Goal: Task Accomplishment & Management: Complete application form

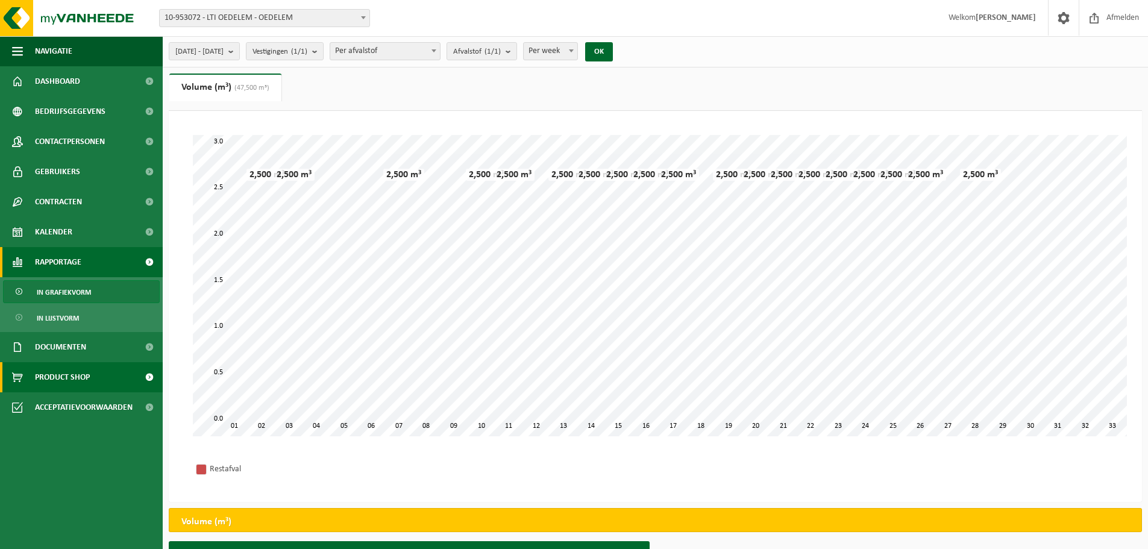
drag, startPoint x: 148, startPoint y: 376, endPoint x: 142, endPoint y: 377, distance: 6.1
click at [148, 376] on span at bounding box center [149, 377] width 27 height 30
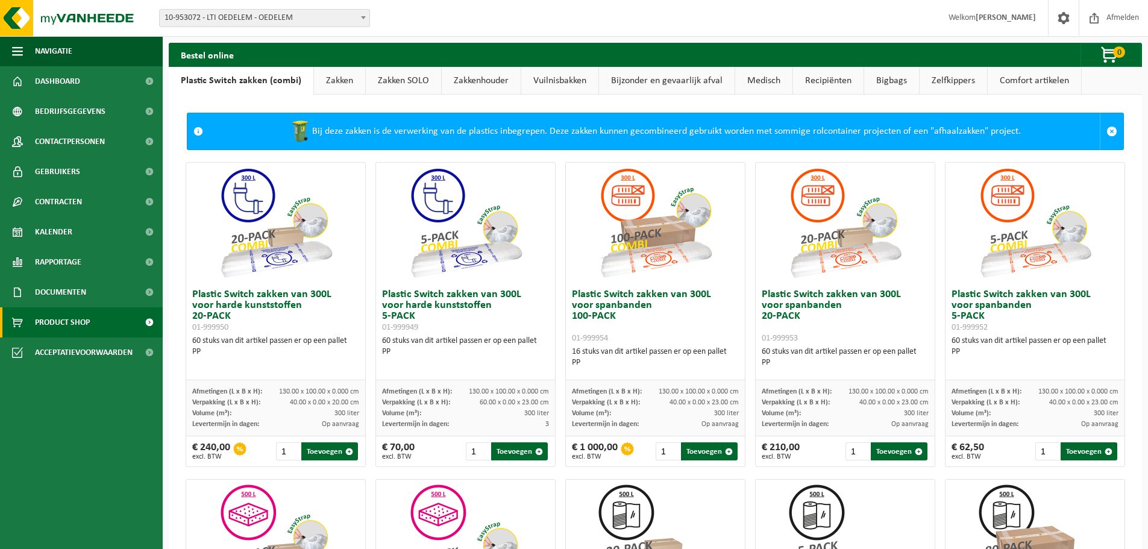
click at [328, 84] on link "Zakken" at bounding box center [339, 81] width 51 height 28
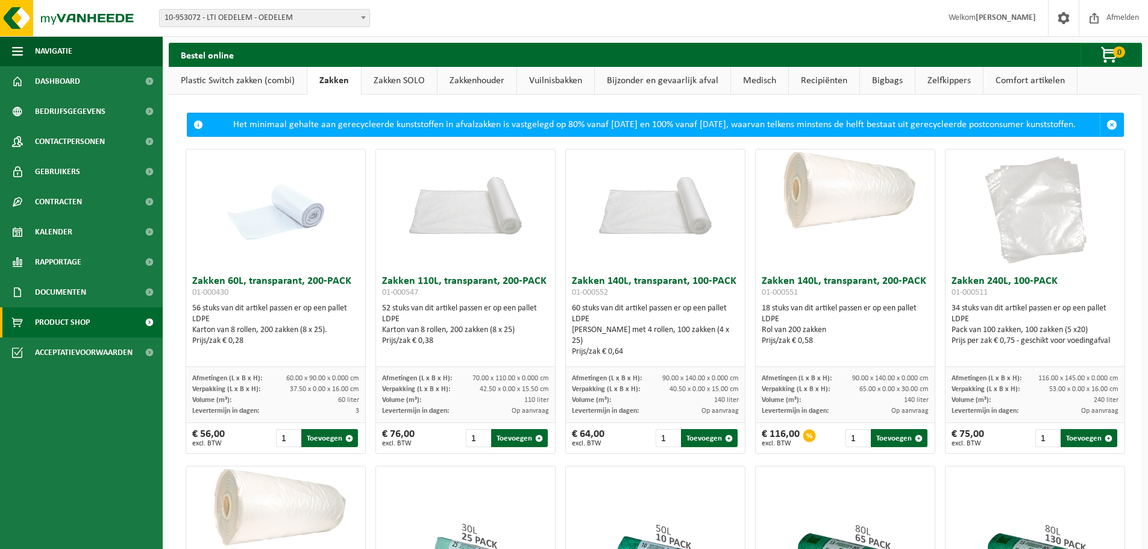
click at [417, 77] on link "Zakken SOLO" at bounding box center [398, 81] width 75 height 28
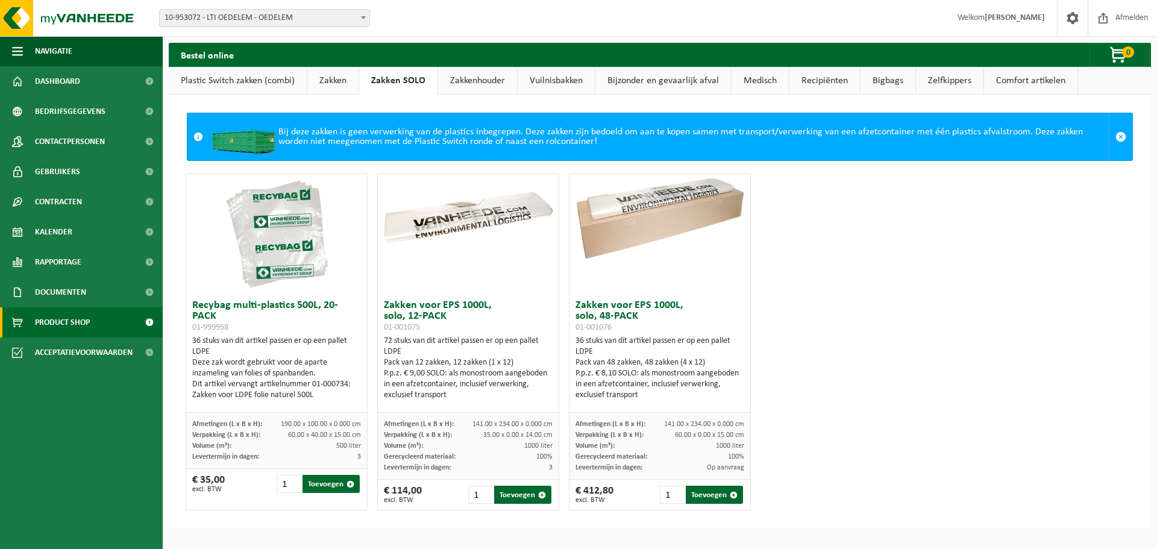
click at [473, 78] on link "Zakkenhouder" at bounding box center [477, 81] width 79 height 28
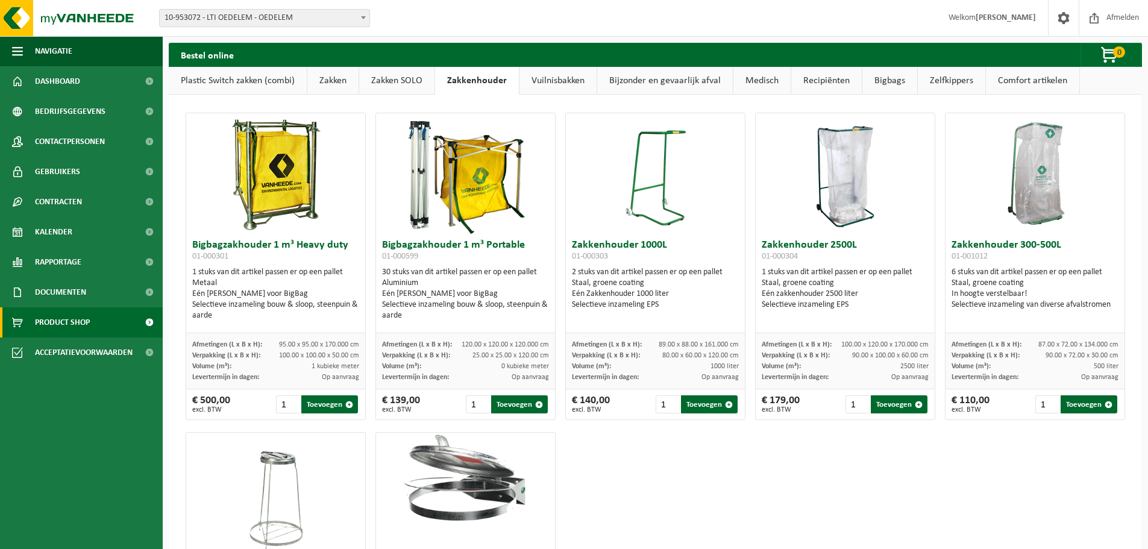
click at [560, 77] on link "Vuilnisbakken" at bounding box center [557, 81] width 77 height 28
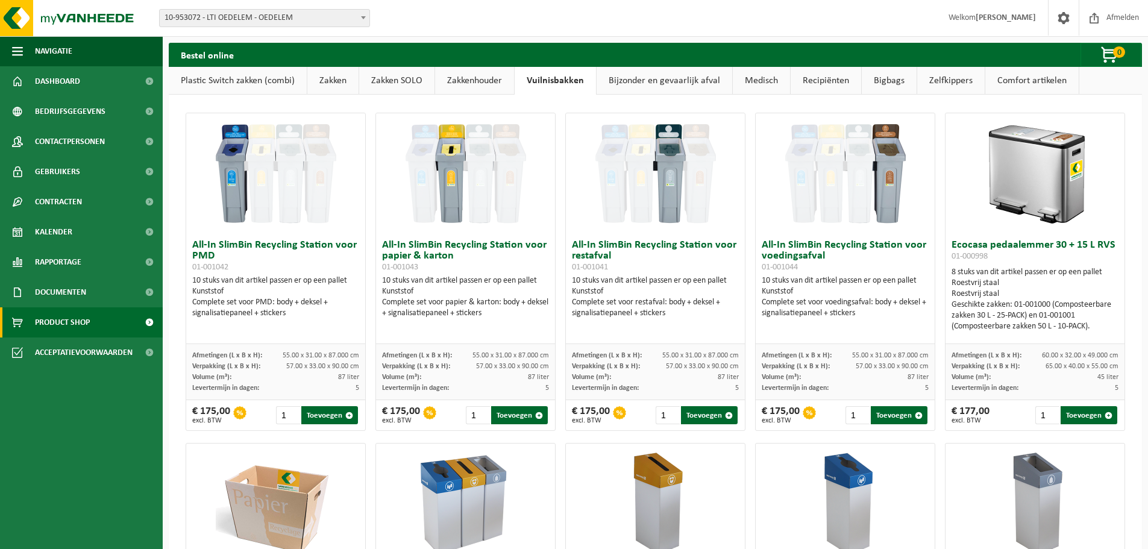
click at [681, 81] on link "Bijzonder en gevaarlijk afval" at bounding box center [664, 81] width 136 height 28
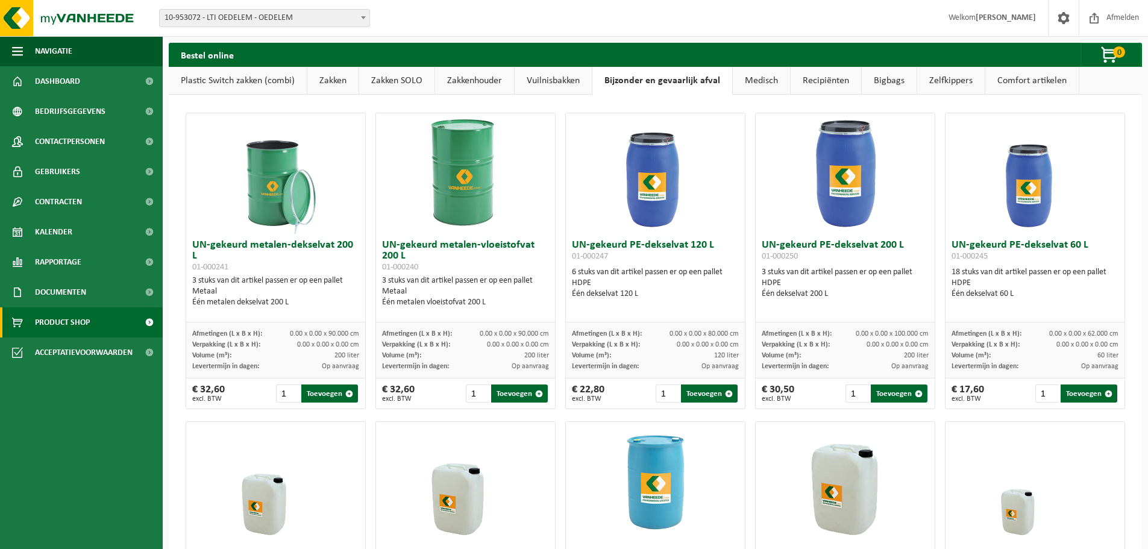
click at [762, 79] on link "Medisch" at bounding box center [761, 81] width 57 height 28
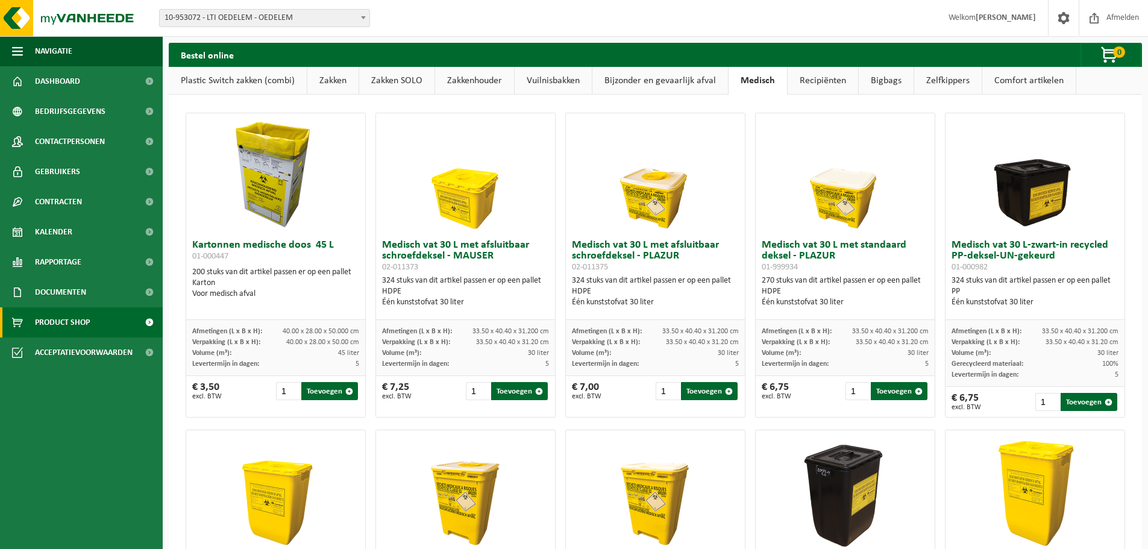
click at [829, 77] on link "Recipiënten" at bounding box center [822, 81] width 70 height 28
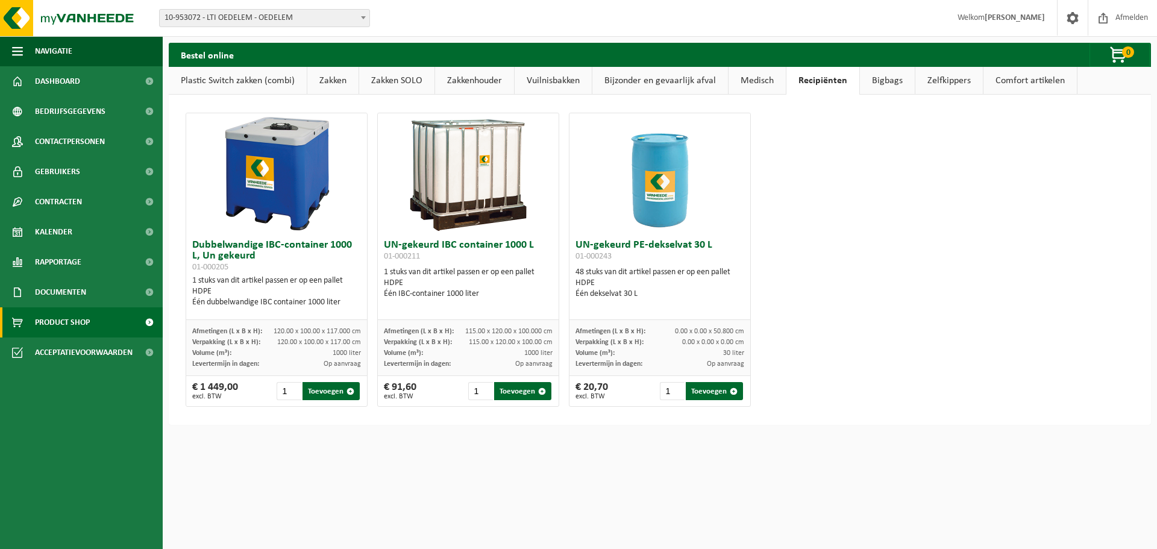
click at [872, 80] on link "Bigbags" at bounding box center [887, 81] width 55 height 28
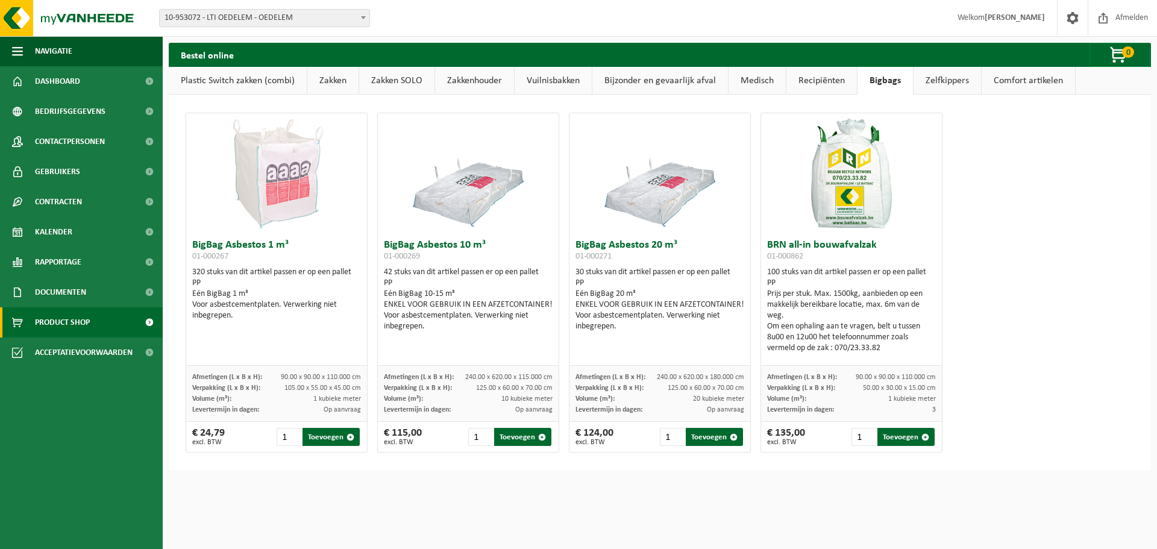
click at [940, 78] on link "Zelfkippers" at bounding box center [946, 81] width 67 height 28
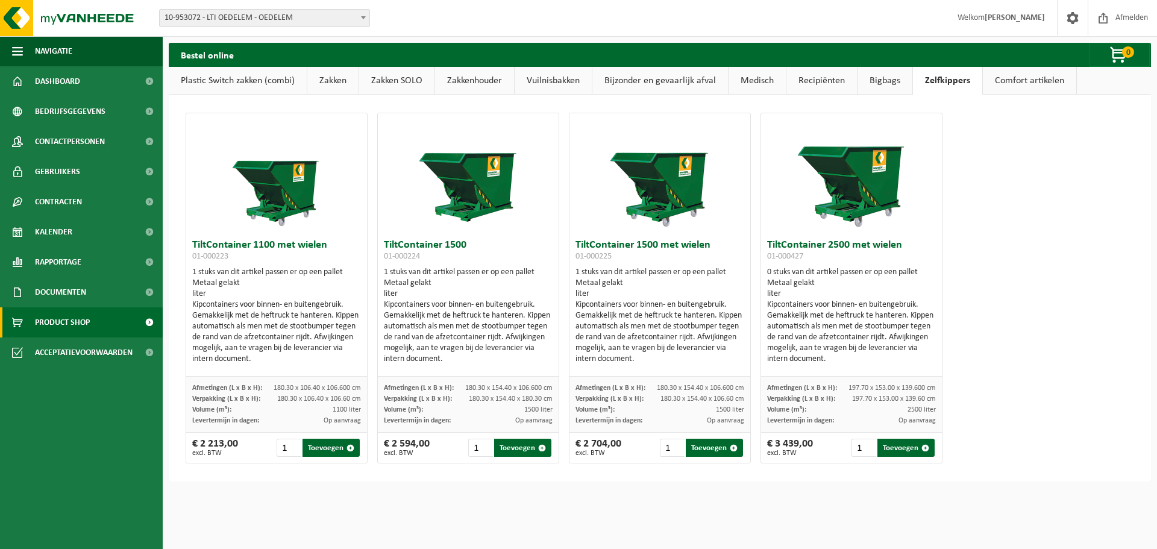
drag, startPoint x: 910, startPoint y: 66, endPoint x: 587, endPoint y: 196, distance: 348.9
click at [587, 196] on div at bounding box center [659, 173] width 181 height 120
click at [1010, 77] on link "Comfort artikelen" at bounding box center [1028, 81] width 93 height 28
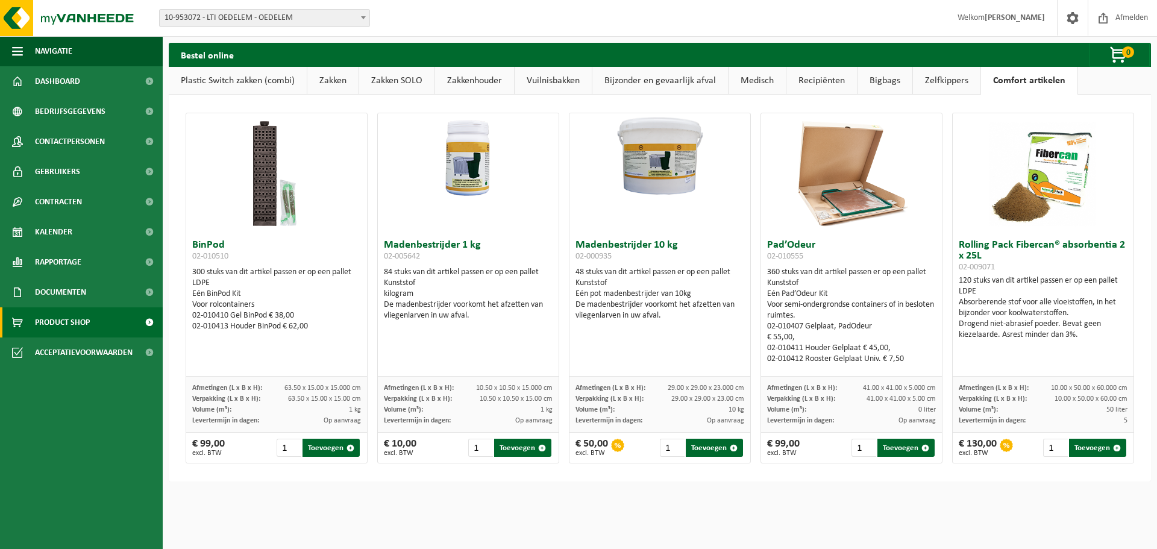
click at [53, 317] on span "Product Shop" at bounding box center [62, 322] width 55 height 30
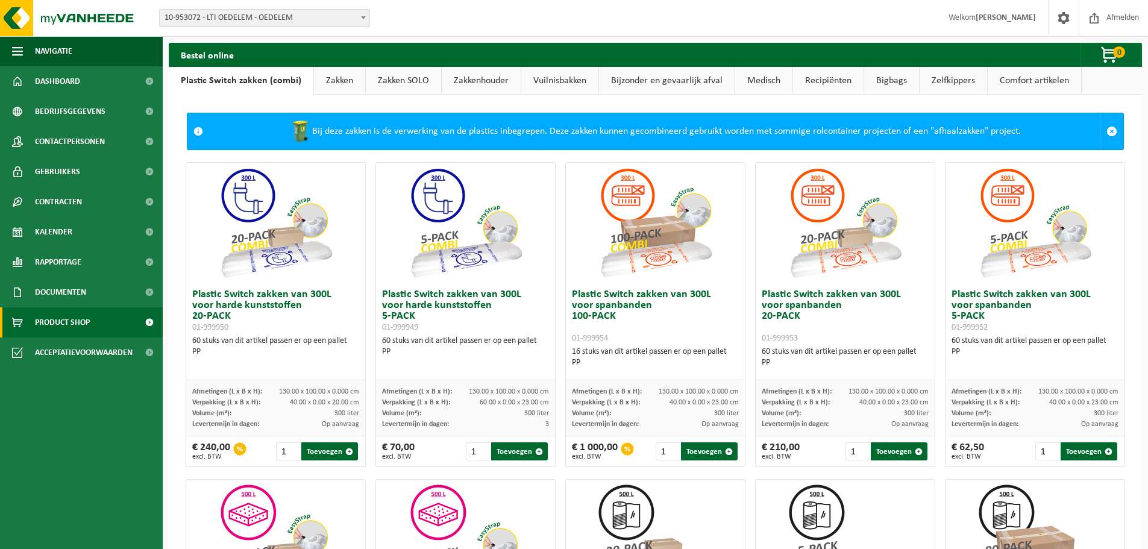
click at [334, 79] on link "Zakken" at bounding box center [339, 81] width 51 height 28
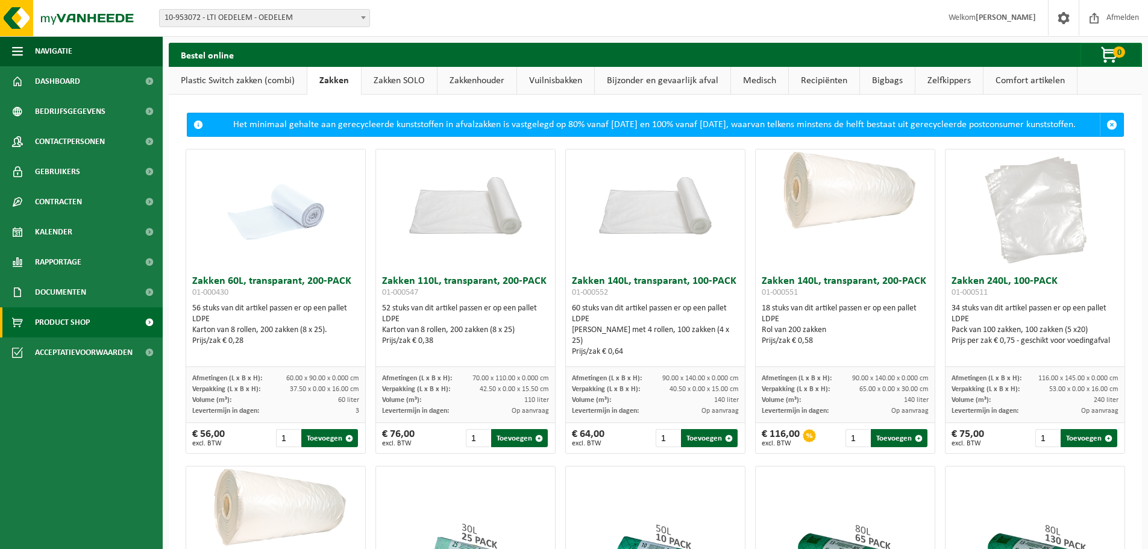
click at [401, 82] on link "Zakken SOLO" at bounding box center [398, 81] width 75 height 28
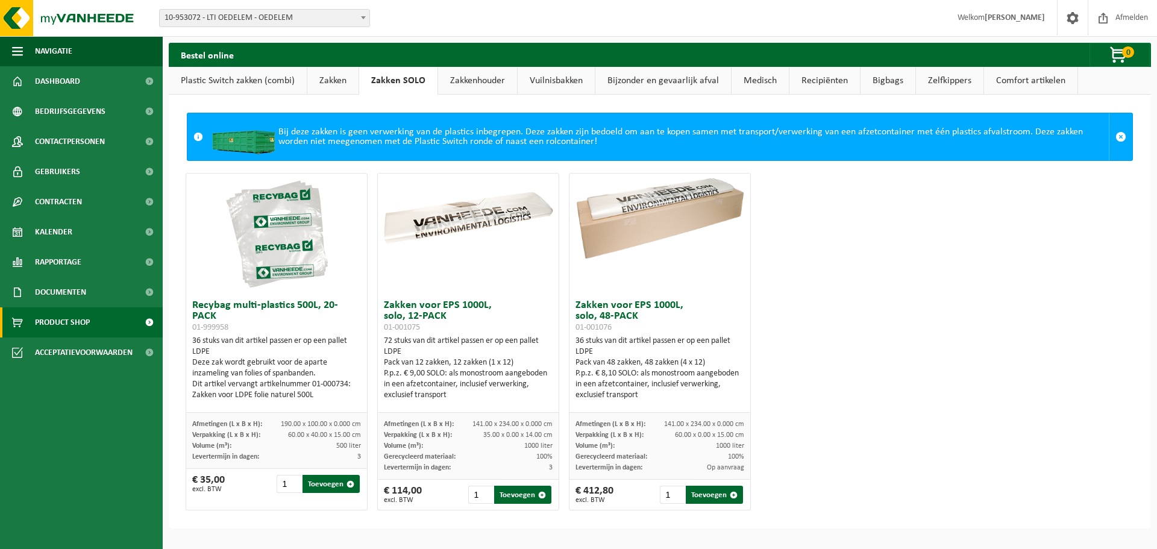
click at [470, 80] on link "Zakkenhouder" at bounding box center [477, 81] width 79 height 28
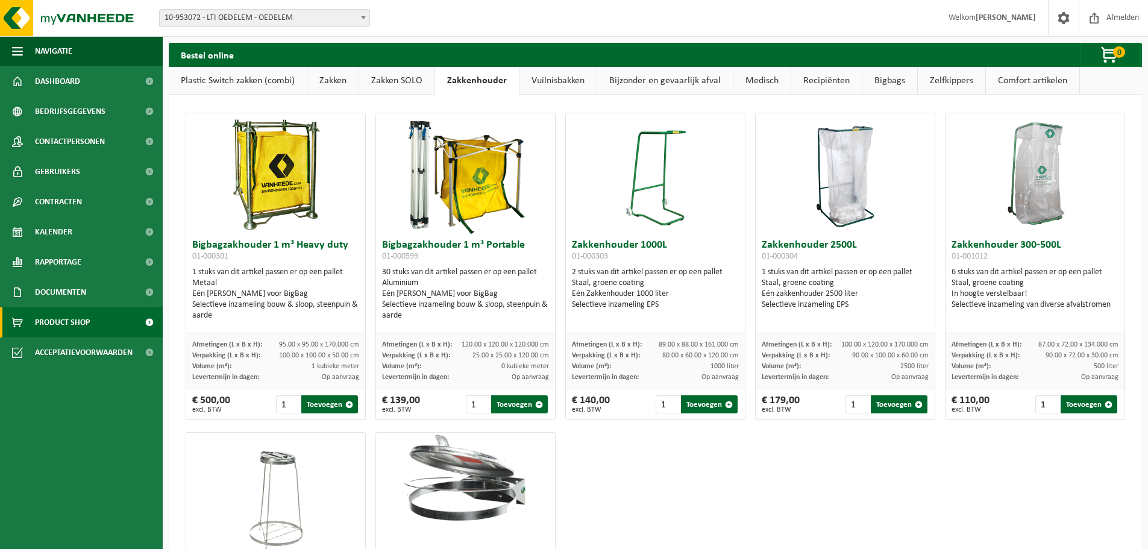
click at [564, 79] on link "Vuilnisbakken" at bounding box center [557, 81] width 77 height 28
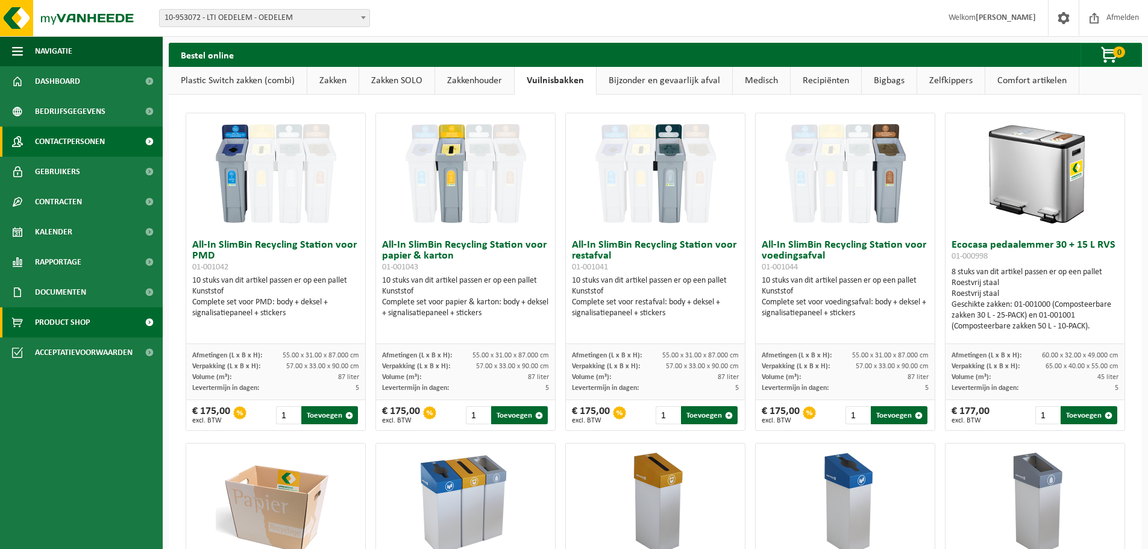
click at [40, 137] on span "Contactpersonen" at bounding box center [70, 142] width 70 height 30
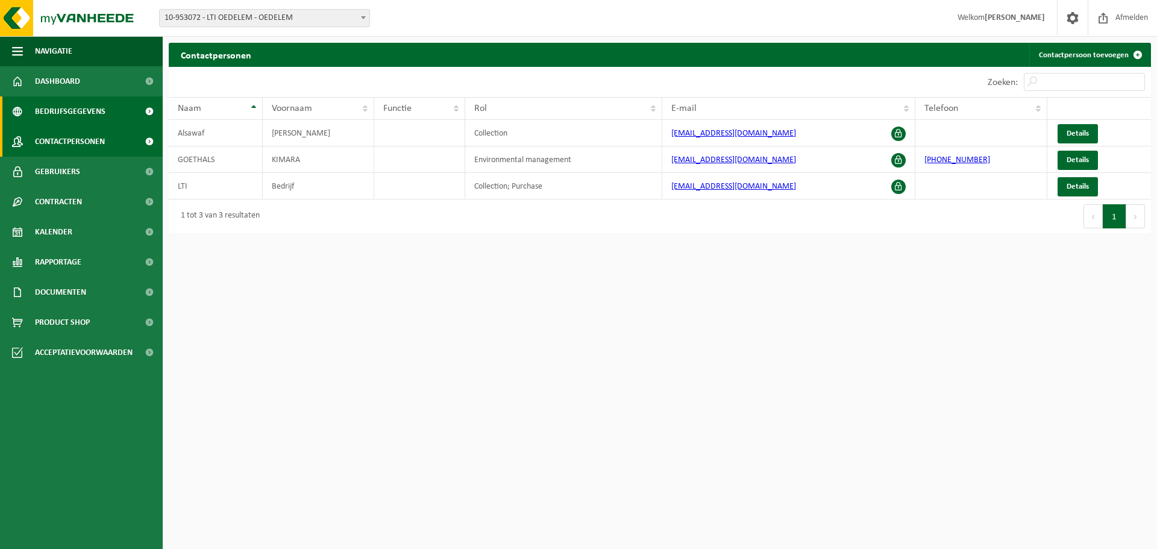
click at [51, 107] on span "Bedrijfsgegevens" at bounding box center [70, 111] width 70 height 30
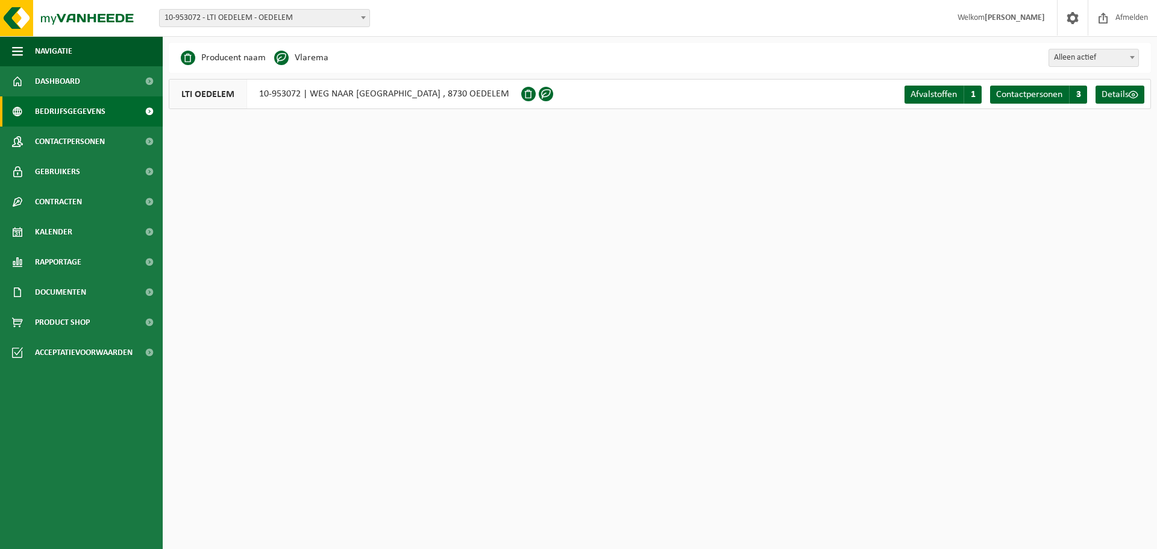
click at [361, 15] on span at bounding box center [363, 18] width 12 height 16
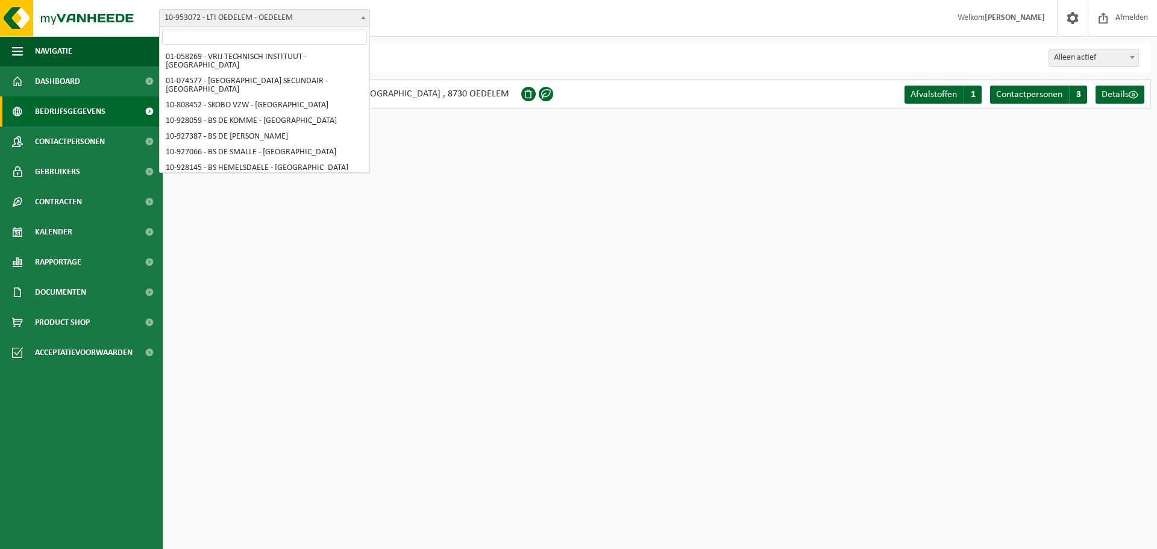
scroll to position [157, 0]
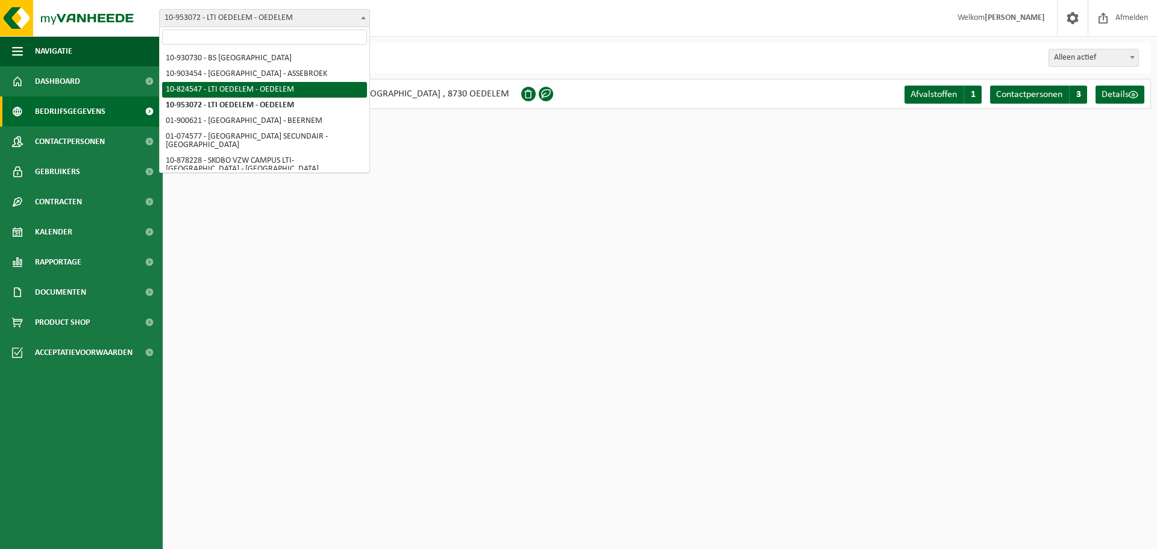
select select "113621"
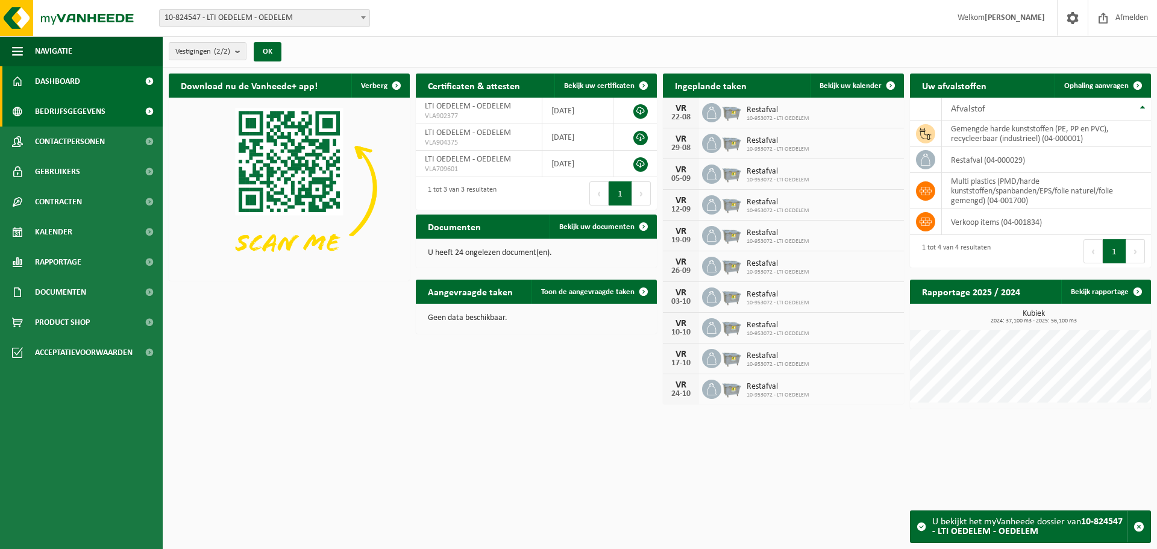
click at [56, 110] on span "Bedrijfsgegevens" at bounding box center [70, 111] width 70 height 30
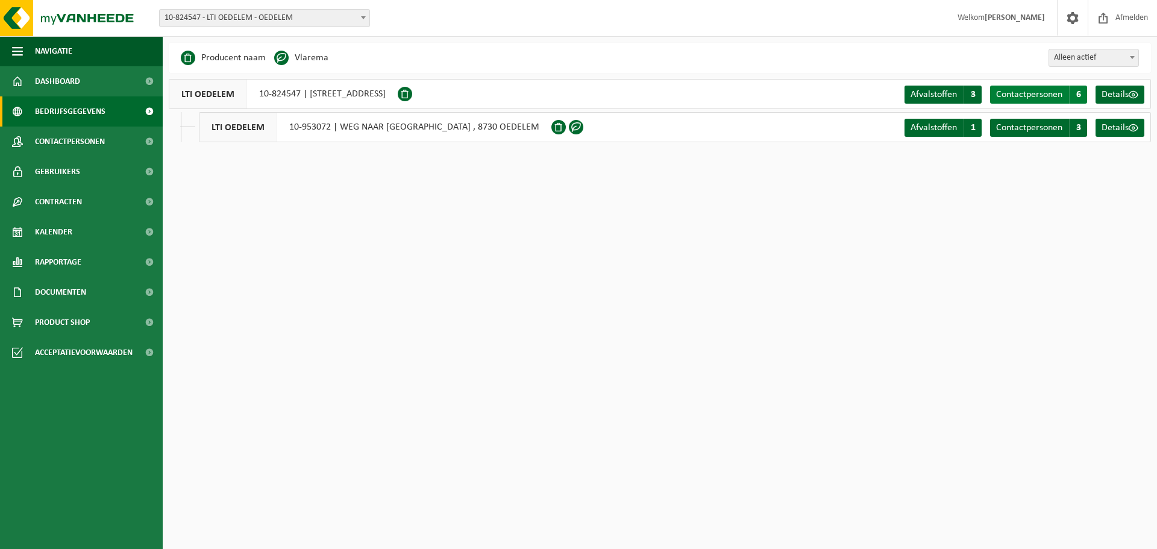
click at [1017, 90] on span "Contactpersonen" at bounding box center [1029, 95] width 66 height 10
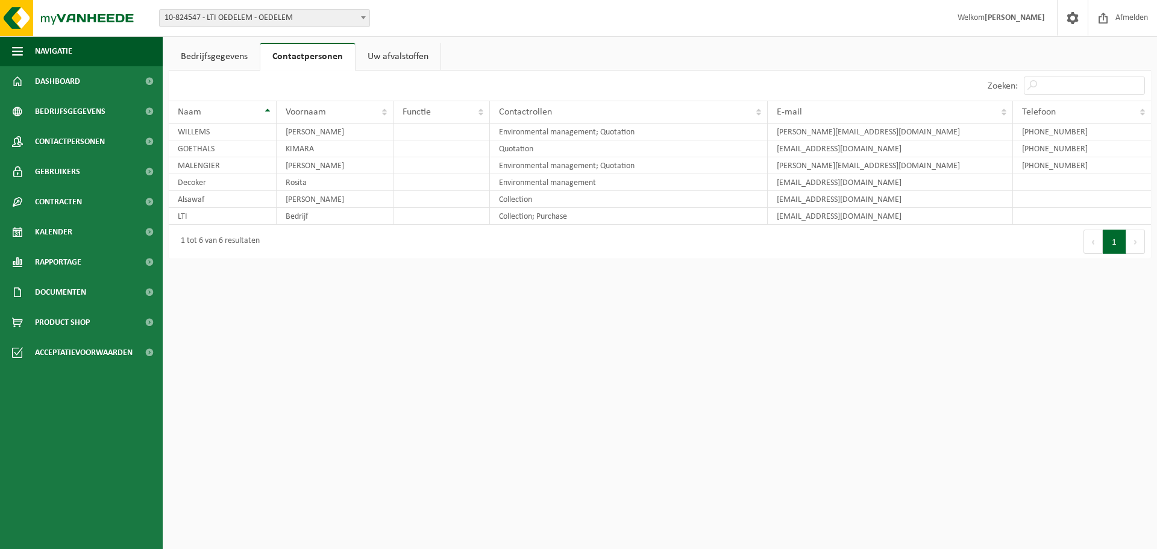
click at [400, 58] on link "Uw afvalstoffen" at bounding box center [397, 57] width 85 height 28
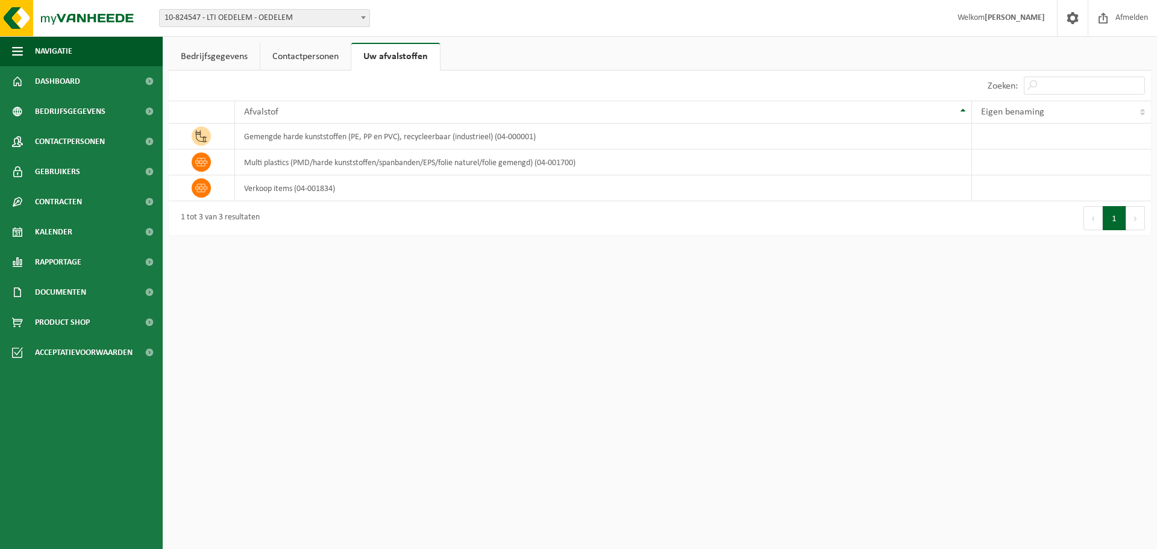
click at [232, 52] on link "Bedrijfsgegevens" at bounding box center [214, 57] width 91 height 28
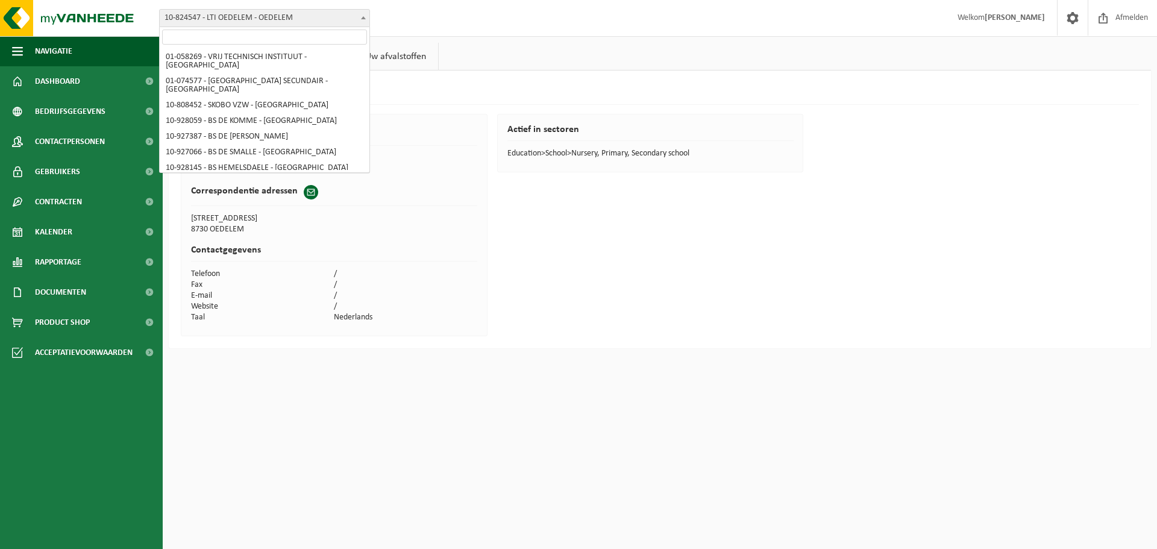
click at [365, 14] on span at bounding box center [363, 18] width 12 height 16
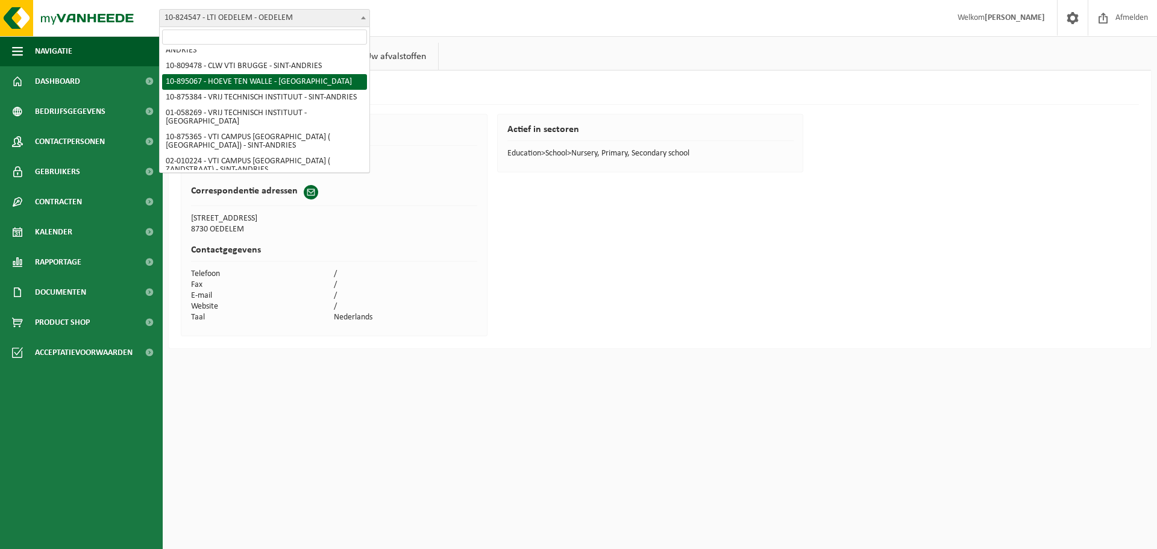
scroll to position [376, 0]
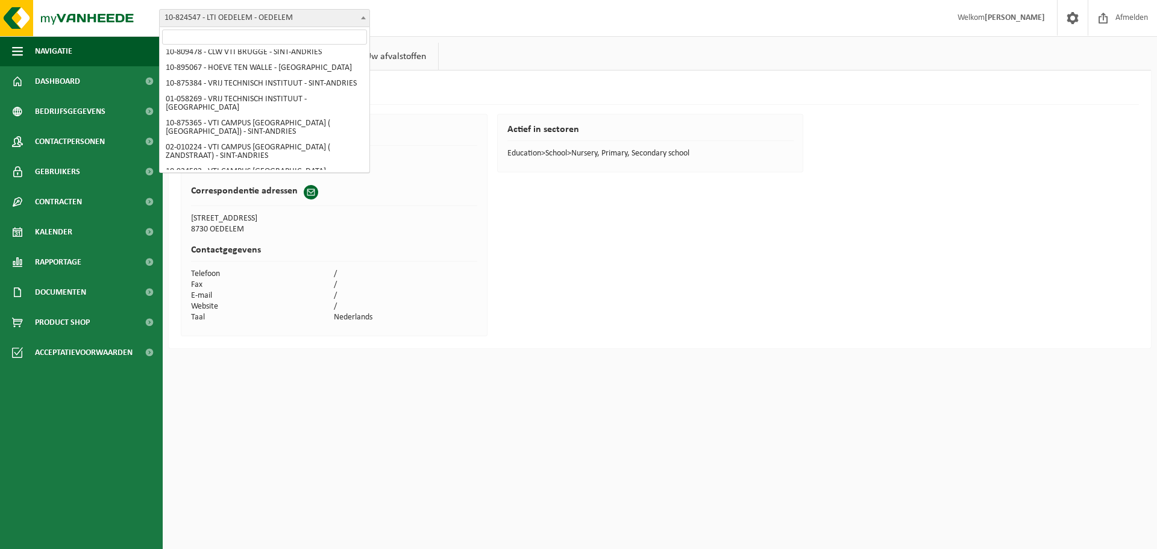
select select "121282"
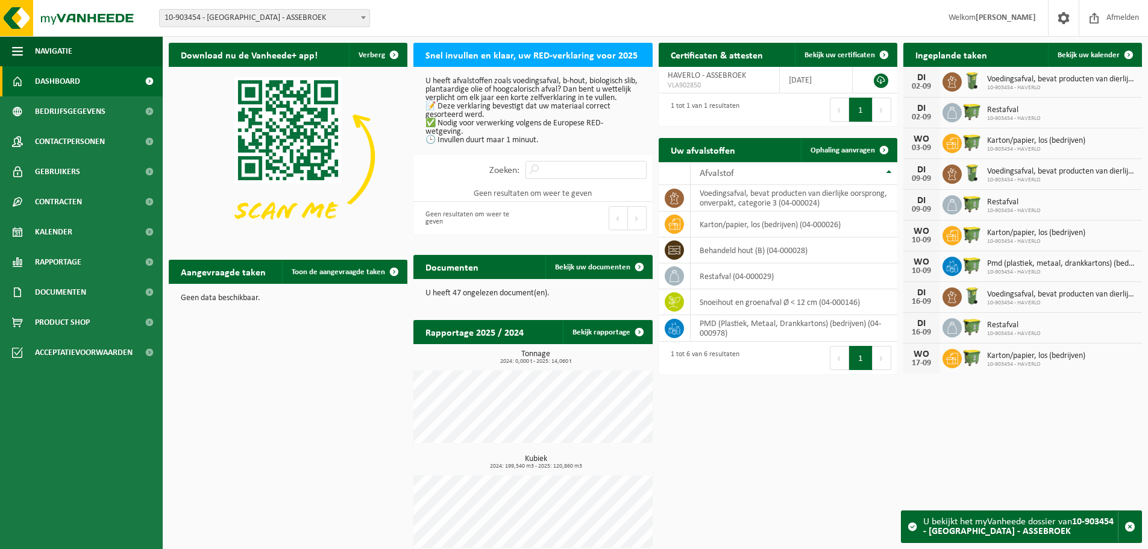
click at [360, 19] on span at bounding box center [363, 18] width 12 height 16
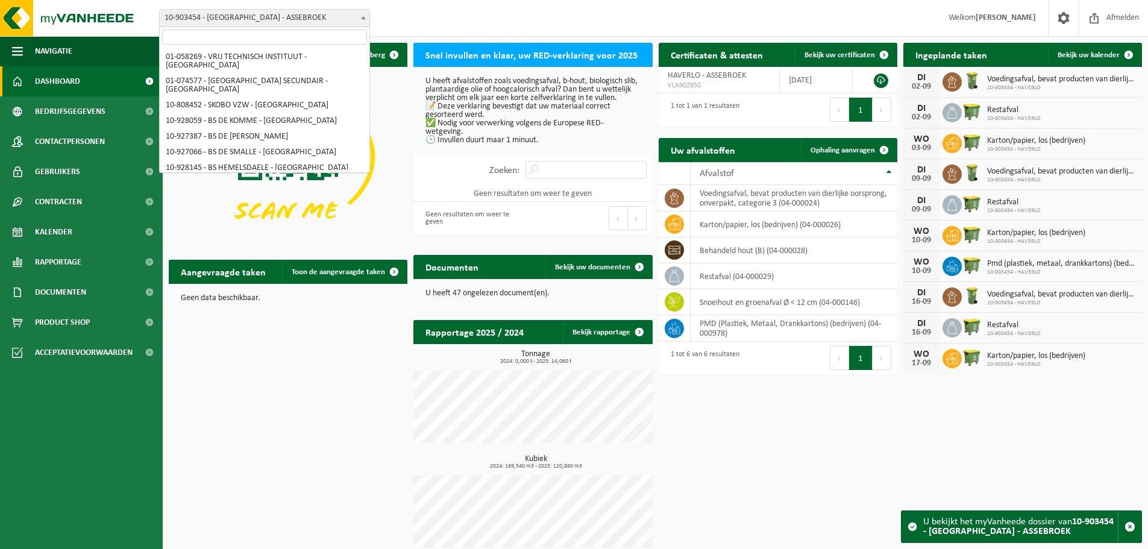
scroll to position [376, 0]
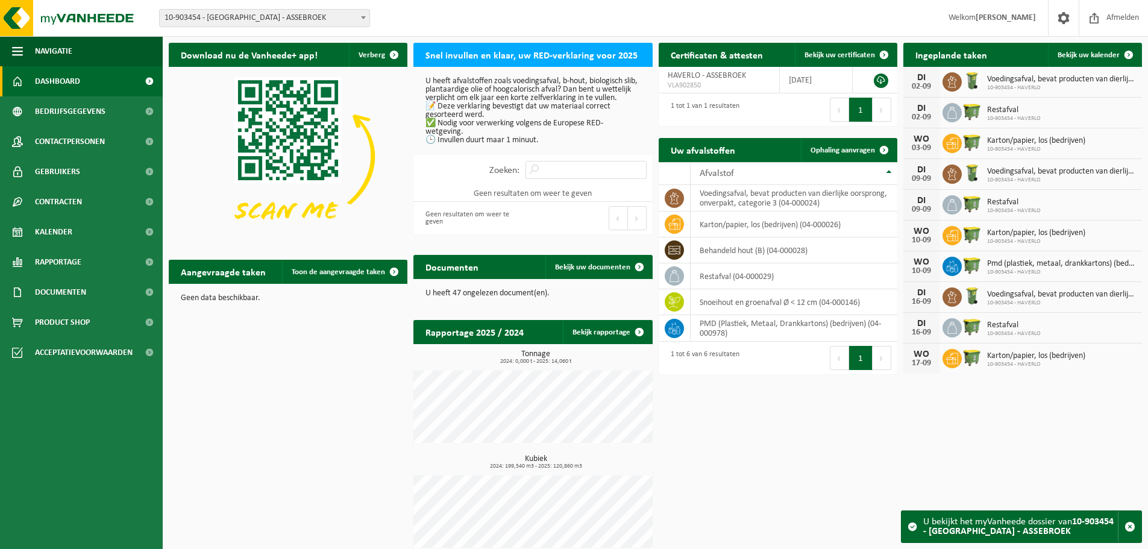
click at [360, 19] on span at bounding box center [363, 18] width 12 height 16
click at [77, 138] on span "Contactpersonen" at bounding box center [70, 142] width 70 height 30
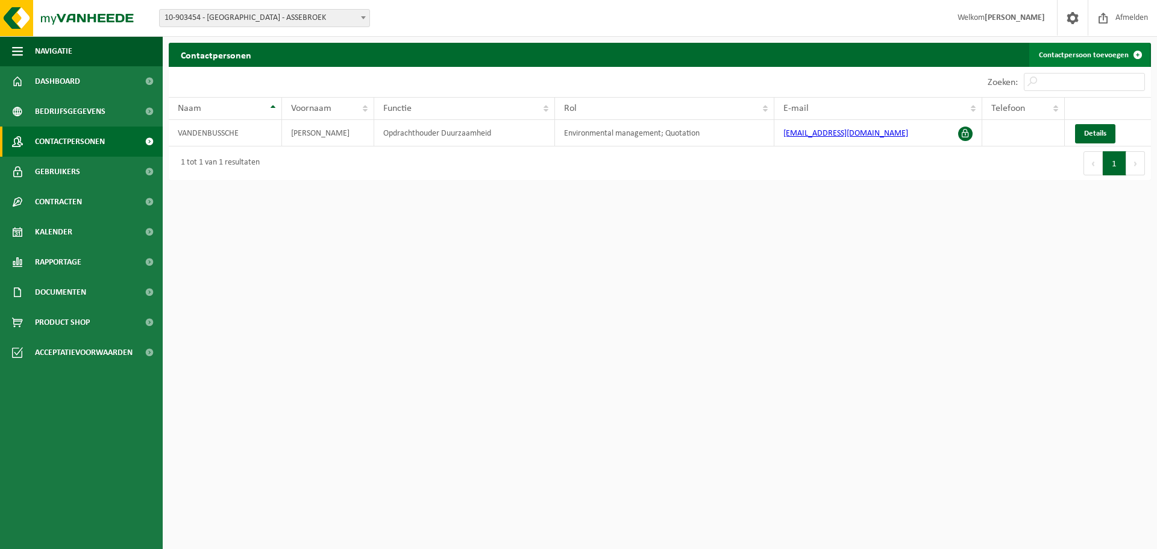
click at [1090, 52] on link "Contactpersoon toevoegen" at bounding box center [1089, 55] width 120 height 24
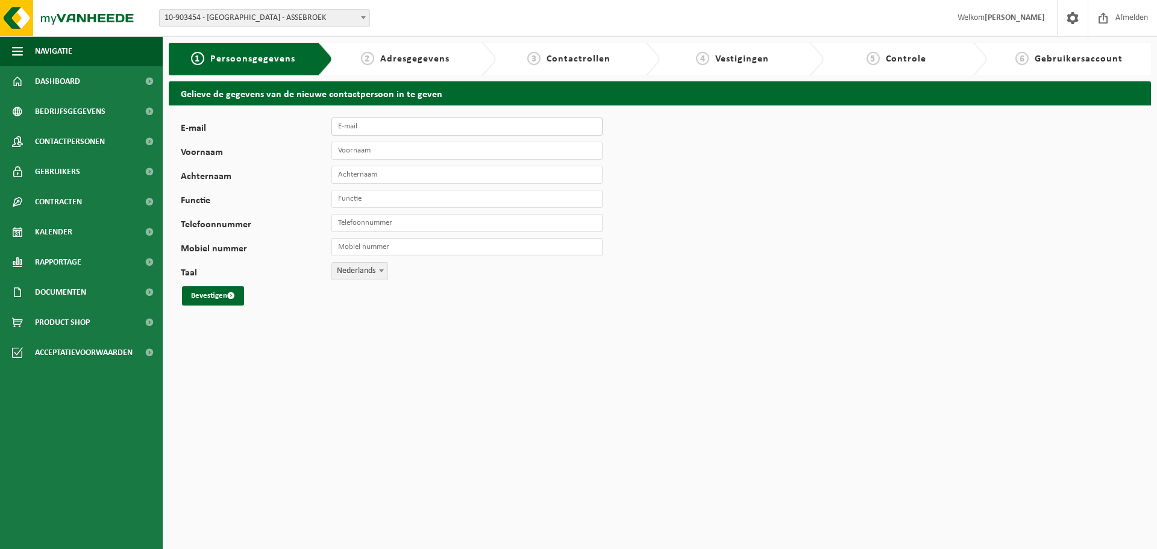
click at [383, 128] on input "E-mail" at bounding box center [466, 126] width 271 height 18
type input "iwan.desmit@haverlo.be"
click at [362, 151] on input "Voornaam" at bounding box center [466, 151] width 271 height 18
type input "F"
type input "Iwan"
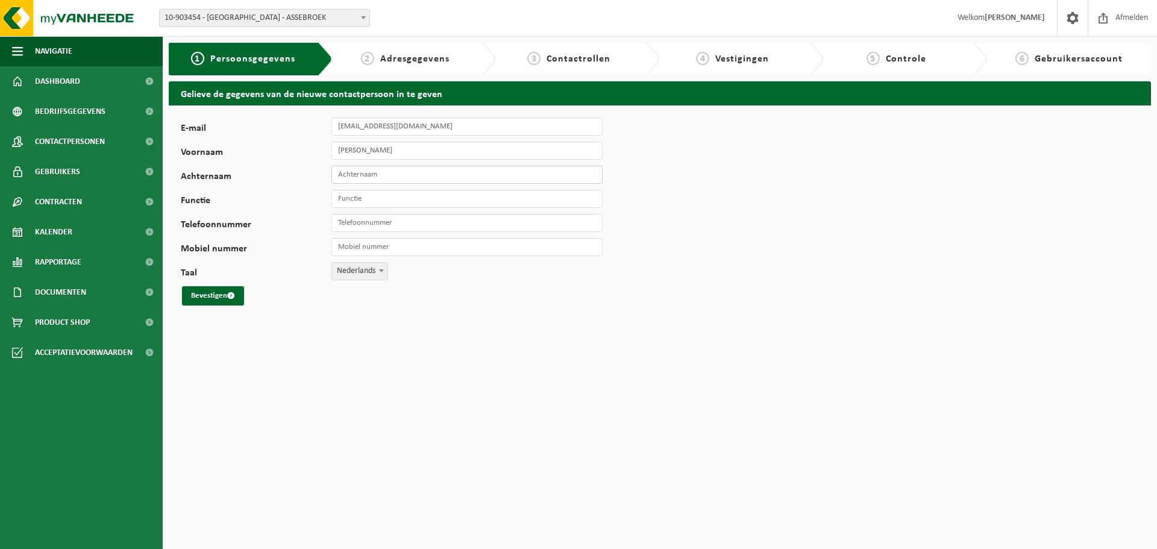
click at [376, 176] on input "Achternaam" at bounding box center [466, 175] width 271 height 18
type input "S"
type input "desmit"
click at [365, 197] on input "Functie" at bounding box center [466, 199] width 271 height 18
type input "TA"
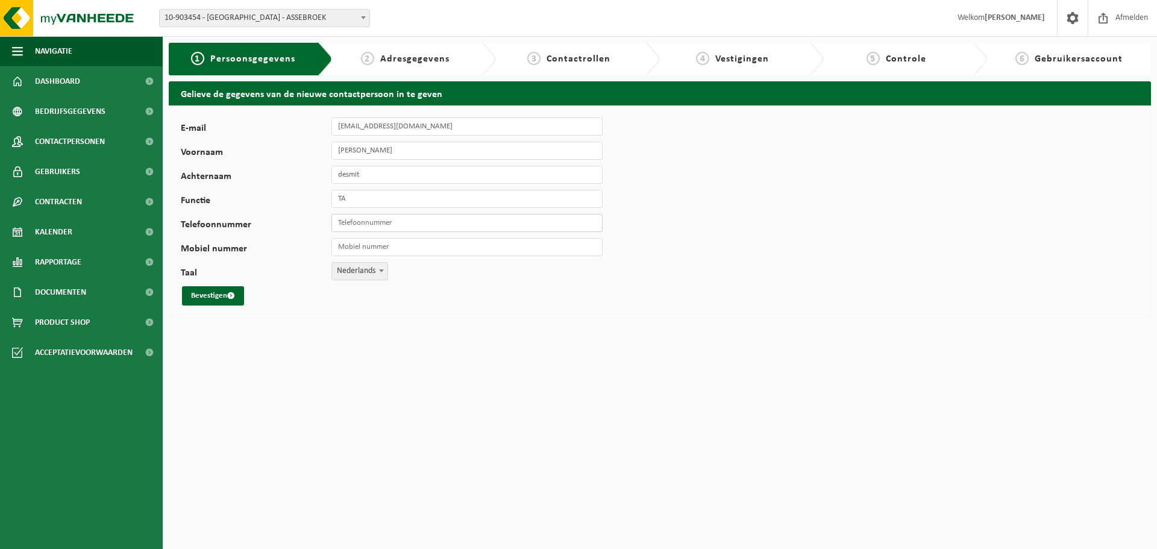
click at [349, 222] on input "Telefoonnummer" at bounding box center [466, 223] width 271 height 18
type input "+32 50 35 57 00"
click at [205, 292] on button "Bevestigen" at bounding box center [213, 295] width 62 height 19
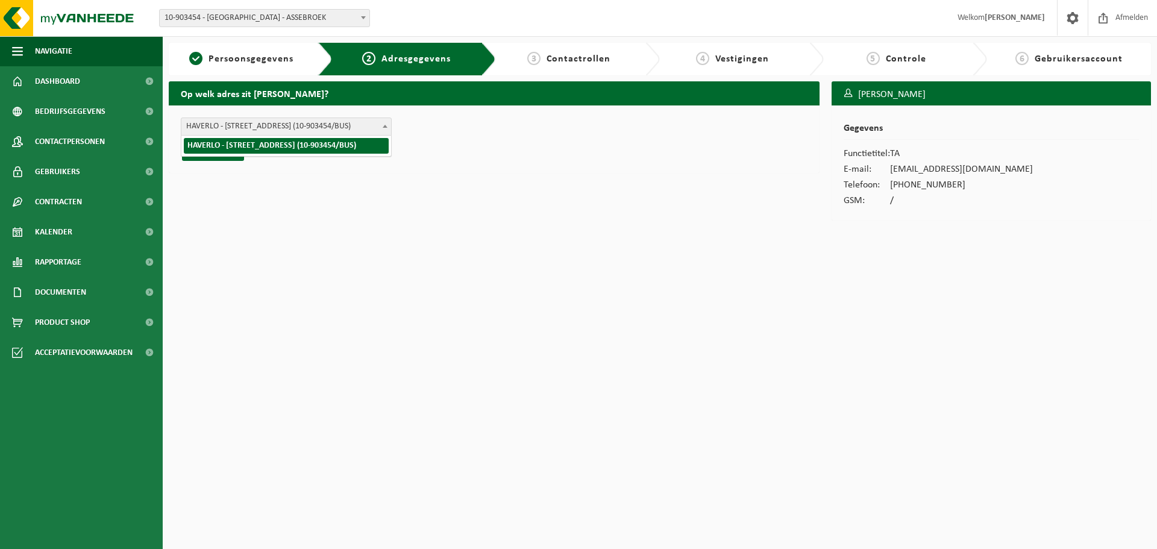
click at [386, 124] on span at bounding box center [385, 126] width 12 height 16
click at [195, 148] on button "Bevestigen" at bounding box center [213, 151] width 62 height 19
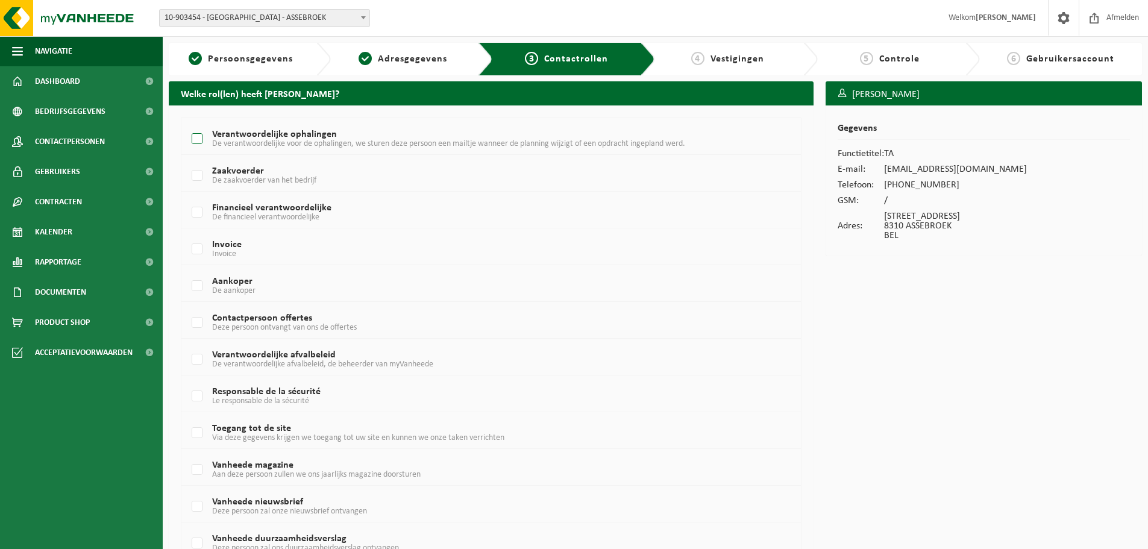
click at [198, 140] on label "Verantwoordelijke ophalingen De verantwoordelijke voor de ophalingen, we sturen…" at bounding box center [465, 139] width 552 height 18
click at [187, 124] on input "Verantwoordelijke ophalingen De verantwoordelijke voor de ophalingen, we sturen…" at bounding box center [187, 123] width 1 height 1
checkbox input "true"
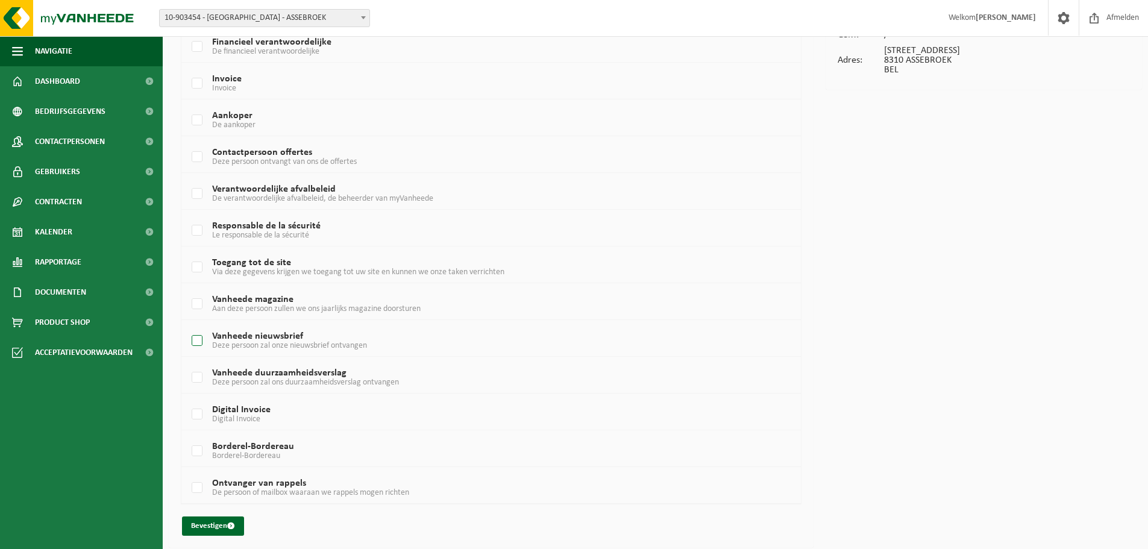
scroll to position [170, 0]
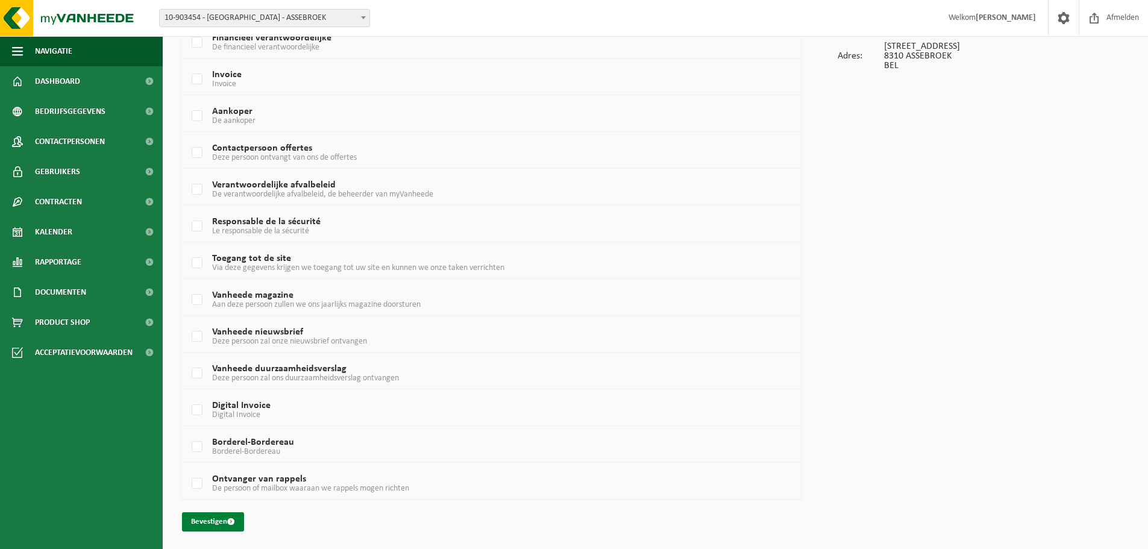
click at [211, 513] on button "Bevestigen" at bounding box center [213, 521] width 62 height 19
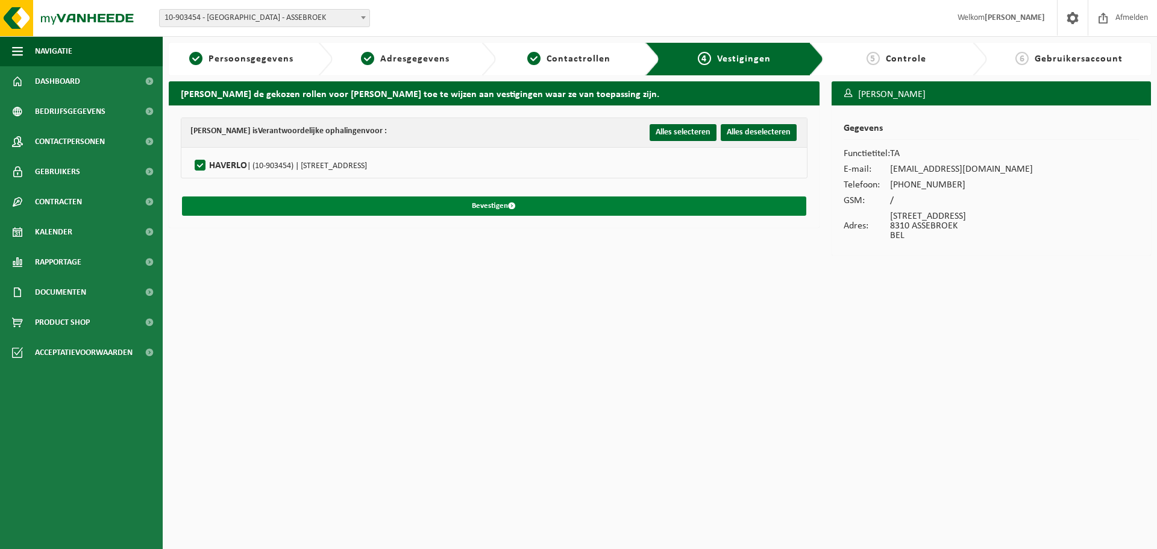
click at [493, 201] on button "Bevestigen" at bounding box center [494, 205] width 624 height 19
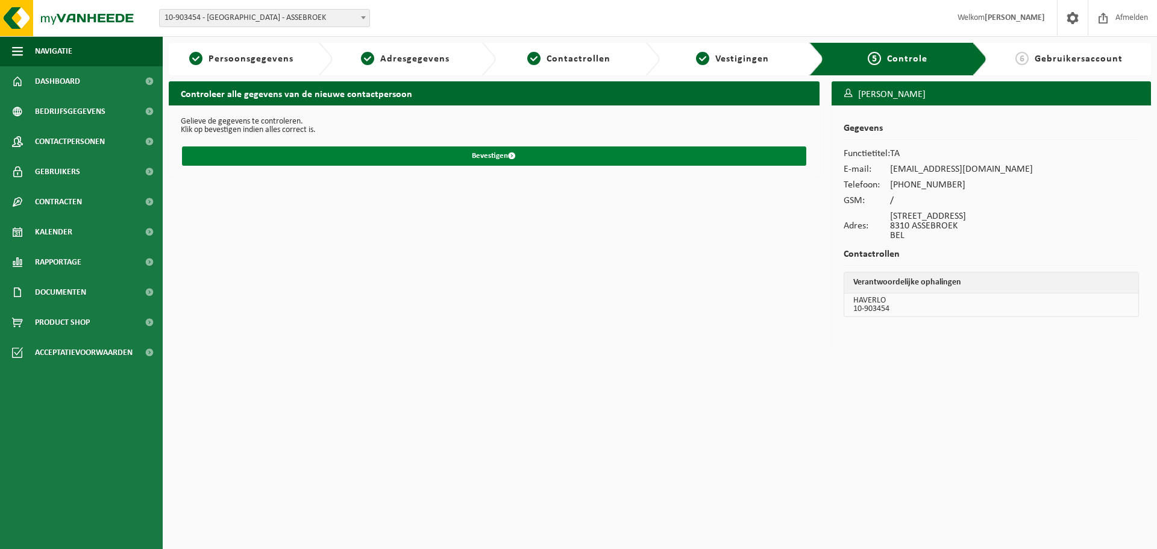
click at [489, 151] on button "Bevestigen" at bounding box center [494, 155] width 624 height 19
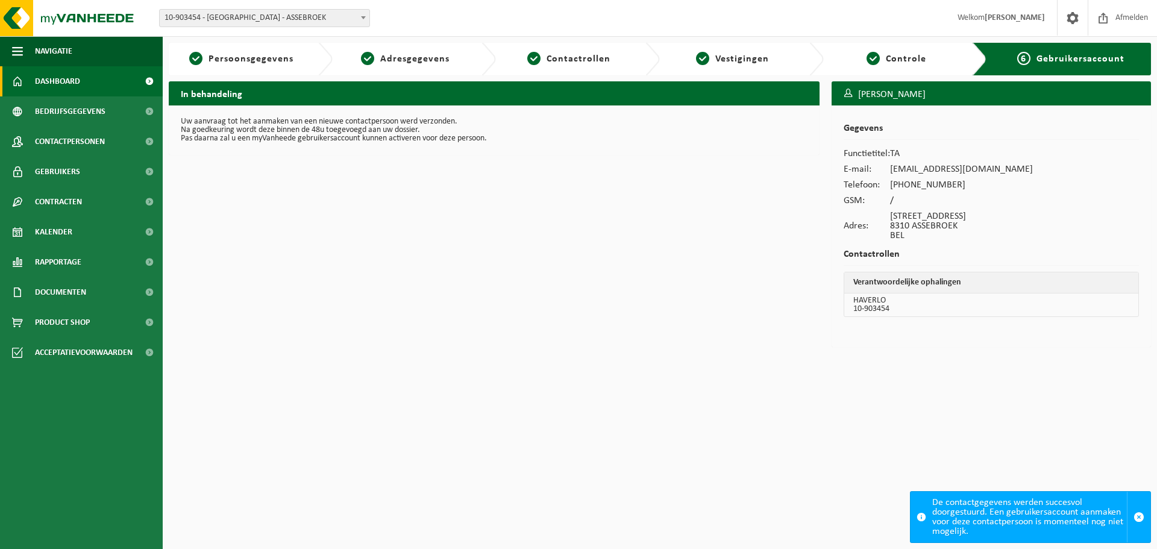
click at [58, 81] on span "Dashboard" at bounding box center [57, 81] width 45 height 30
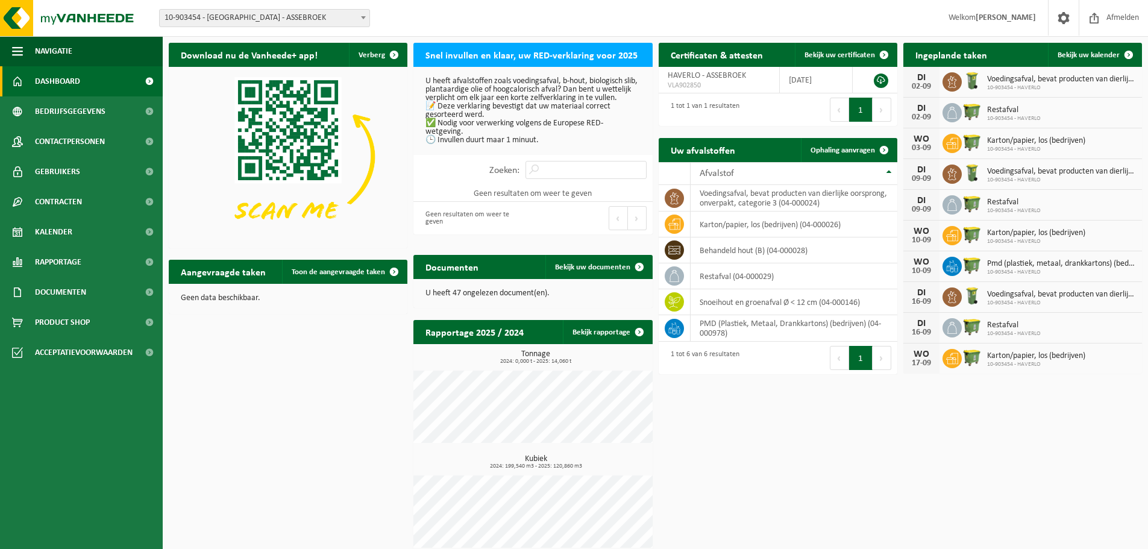
click at [58, 80] on span "Dashboard" at bounding box center [57, 81] width 45 height 30
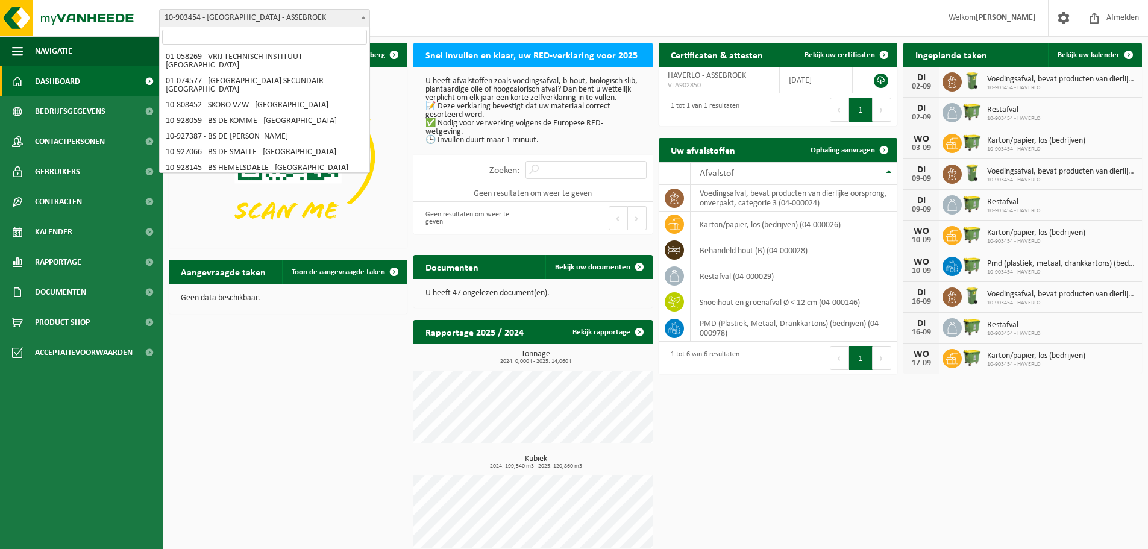
scroll to position [376, 0]
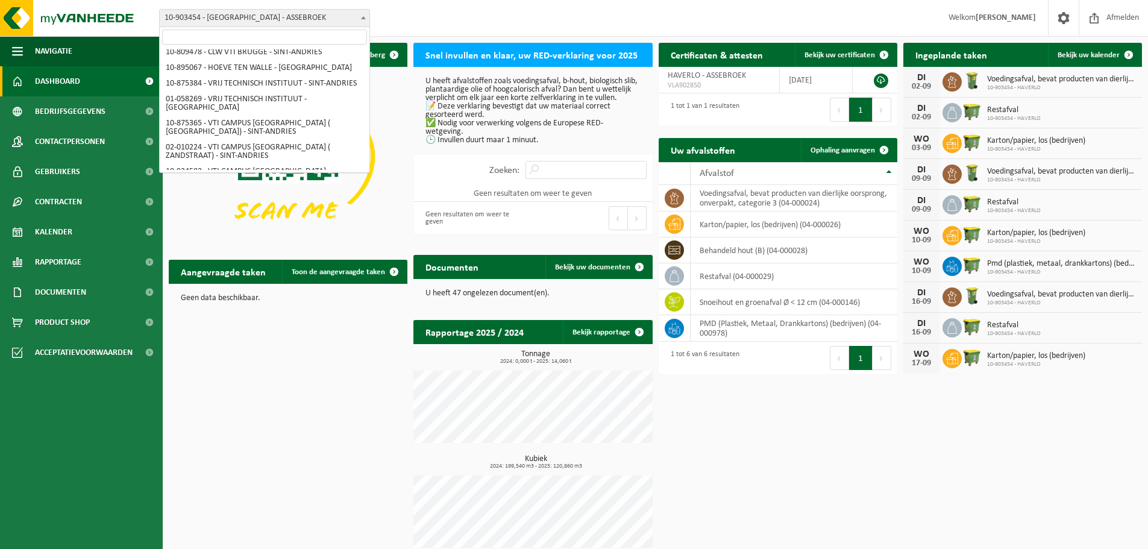
click at [364, 17] on b at bounding box center [363, 17] width 5 height 3
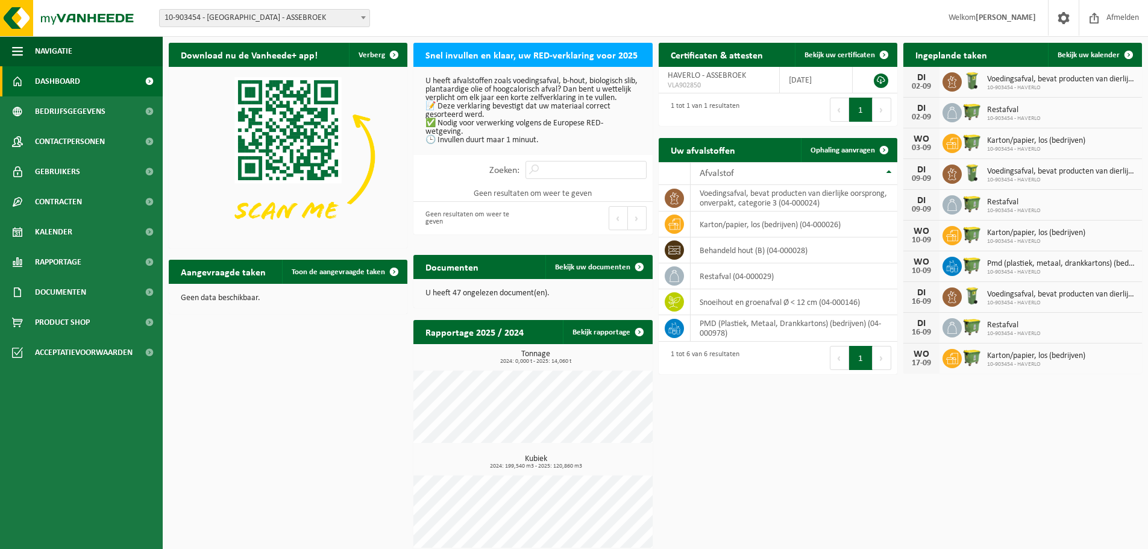
click at [282, 369] on div "Download nu de Vanheede+ app! Verberg Snel invullen en klaar, uw RED-verklaring…" at bounding box center [655, 298] width 979 height 523
click at [359, 11] on span at bounding box center [363, 18] width 12 height 16
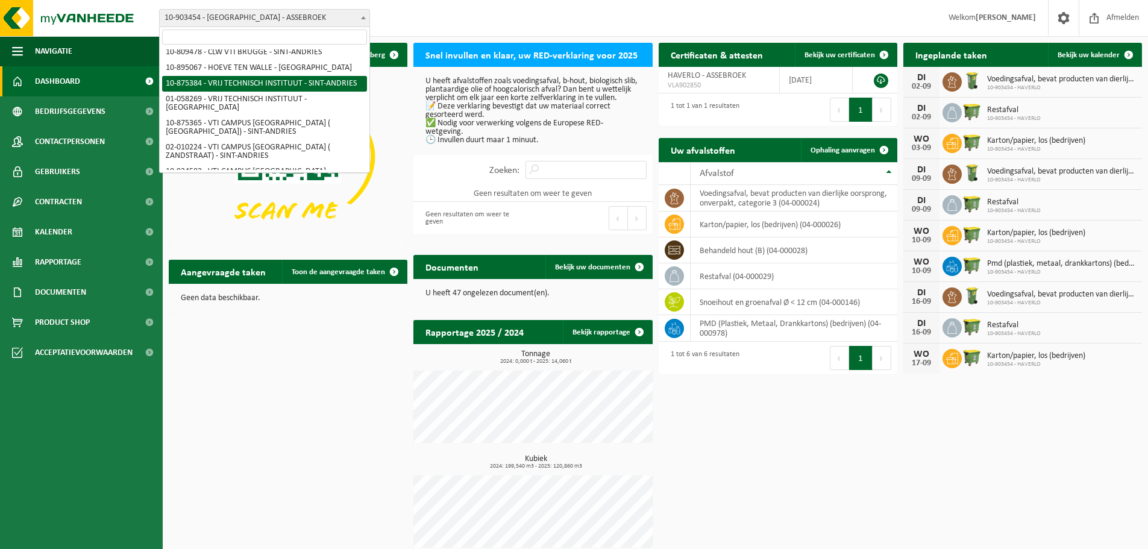
select select "107052"
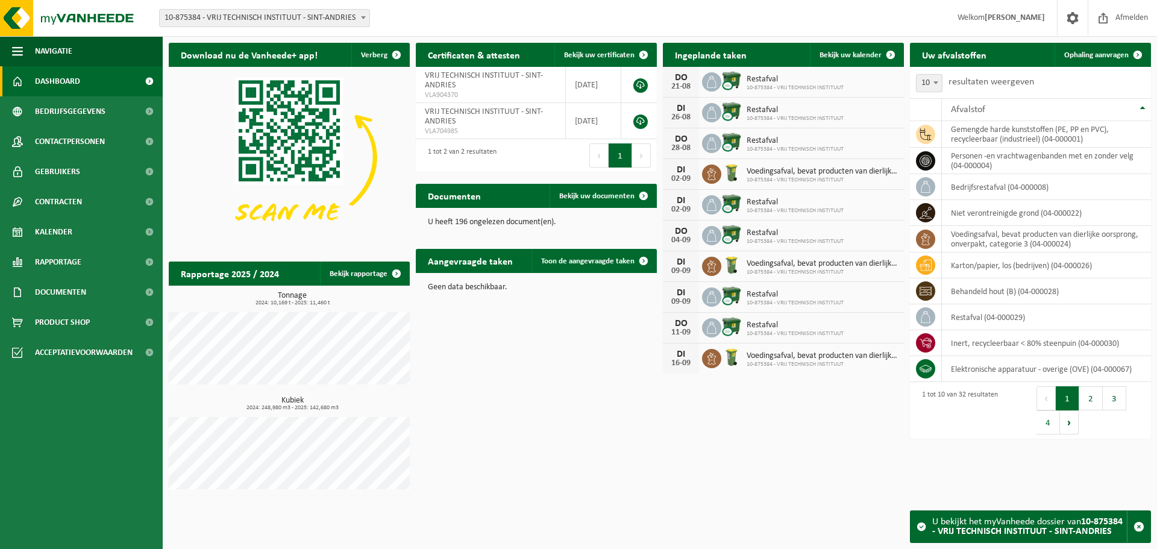
click at [63, 78] on span "Dashboard" at bounding box center [57, 81] width 45 height 30
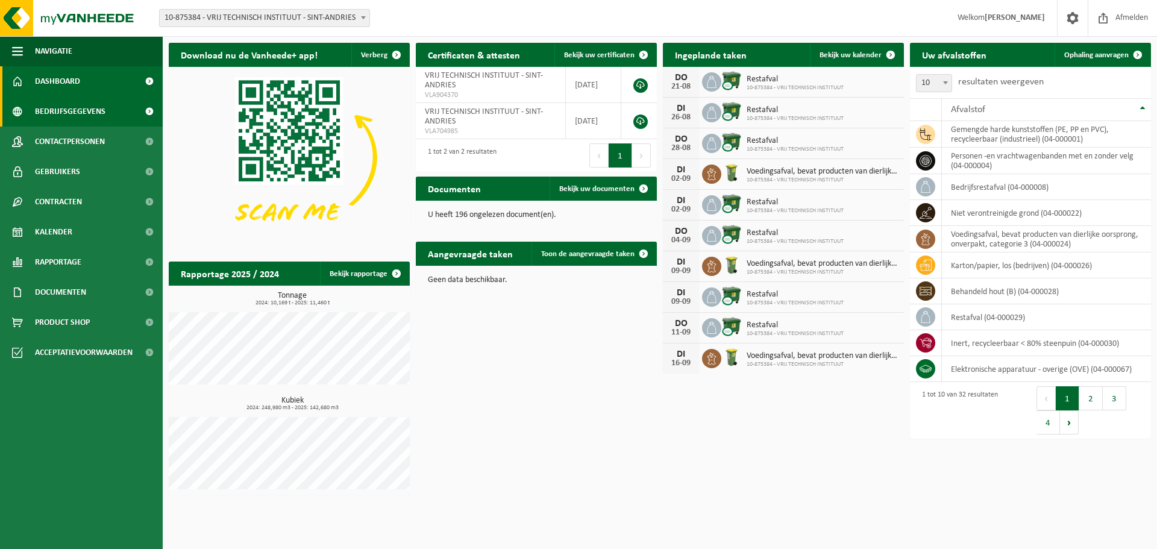
click at [99, 110] on span "Bedrijfsgegevens" at bounding box center [70, 111] width 70 height 30
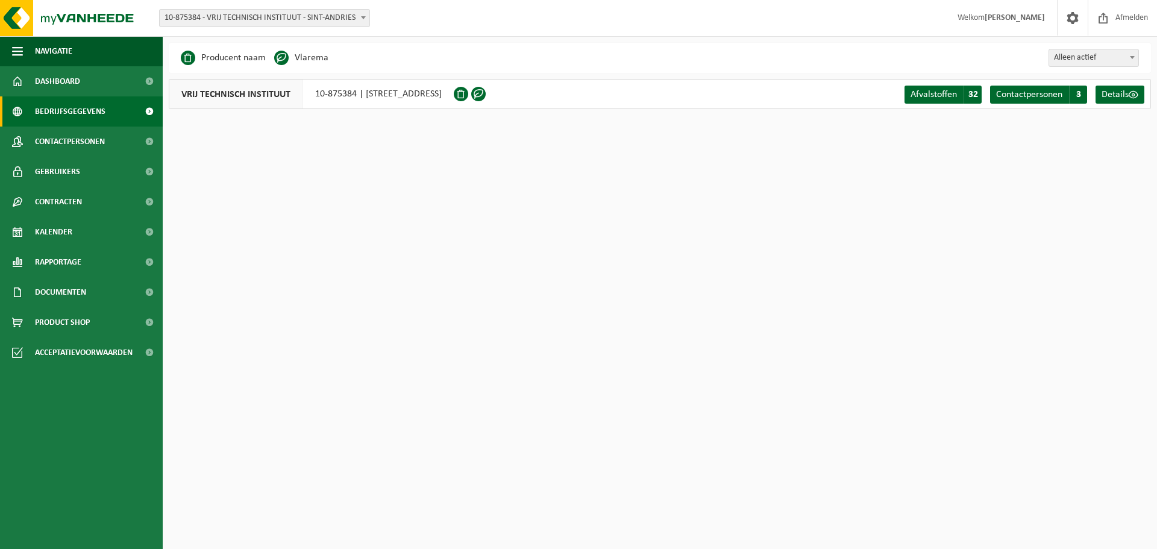
click at [96, 112] on span "Bedrijfsgegevens" at bounding box center [70, 111] width 70 height 30
click at [57, 259] on span "Rapportage" at bounding box center [58, 262] width 46 height 30
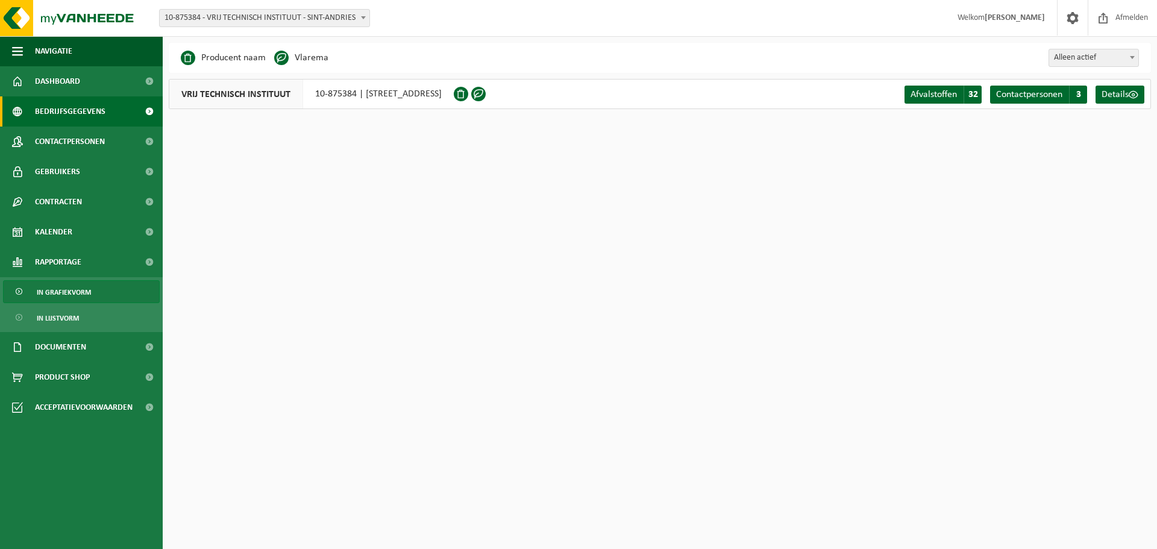
click at [57, 292] on span "In grafiekvorm" at bounding box center [64, 292] width 54 height 23
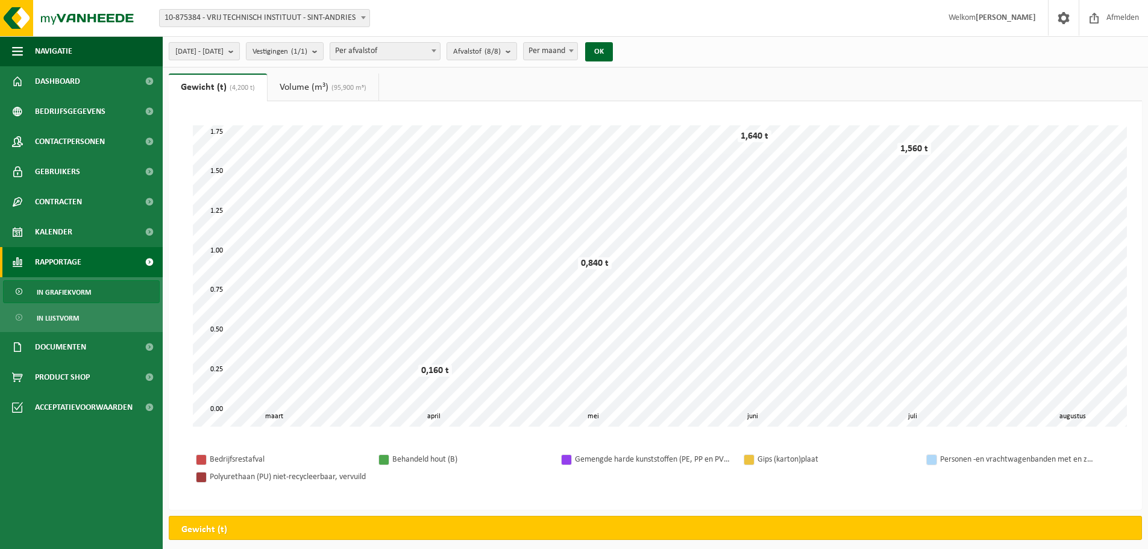
click at [239, 52] on b "submit" at bounding box center [233, 51] width 11 height 17
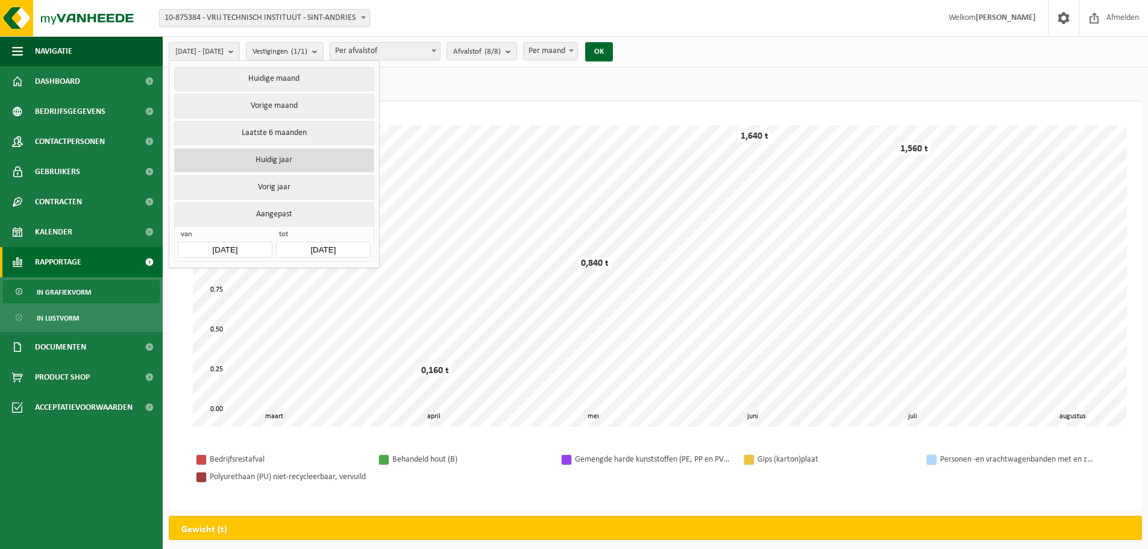
click at [263, 164] on button "Huidig jaar" at bounding box center [273, 160] width 199 height 24
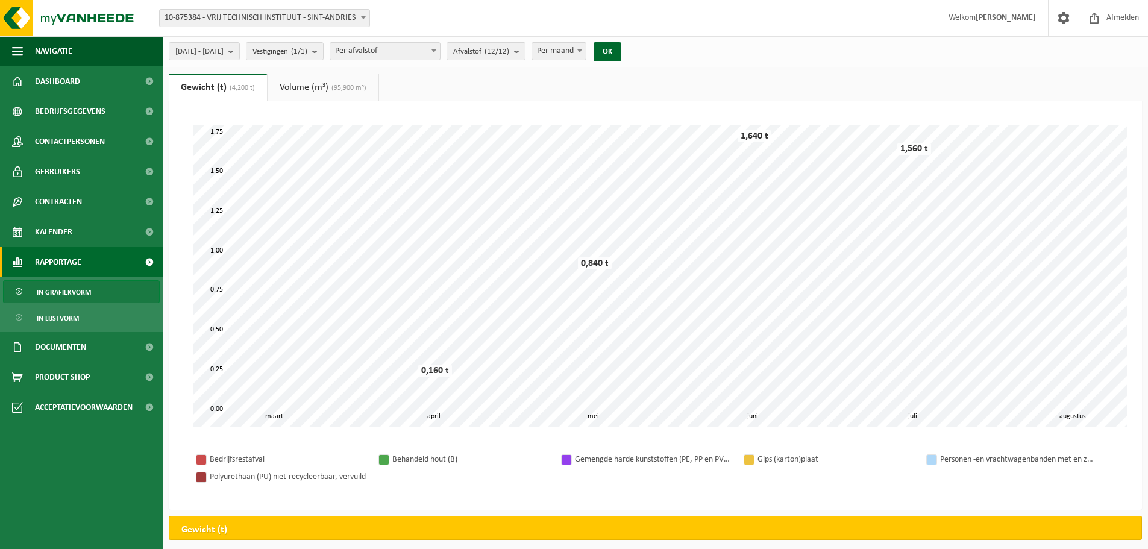
click at [582, 51] on b at bounding box center [579, 50] width 5 height 3
select select "1"
click at [621, 48] on button "OK" at bounding box center [607, 51] width 28 height 19
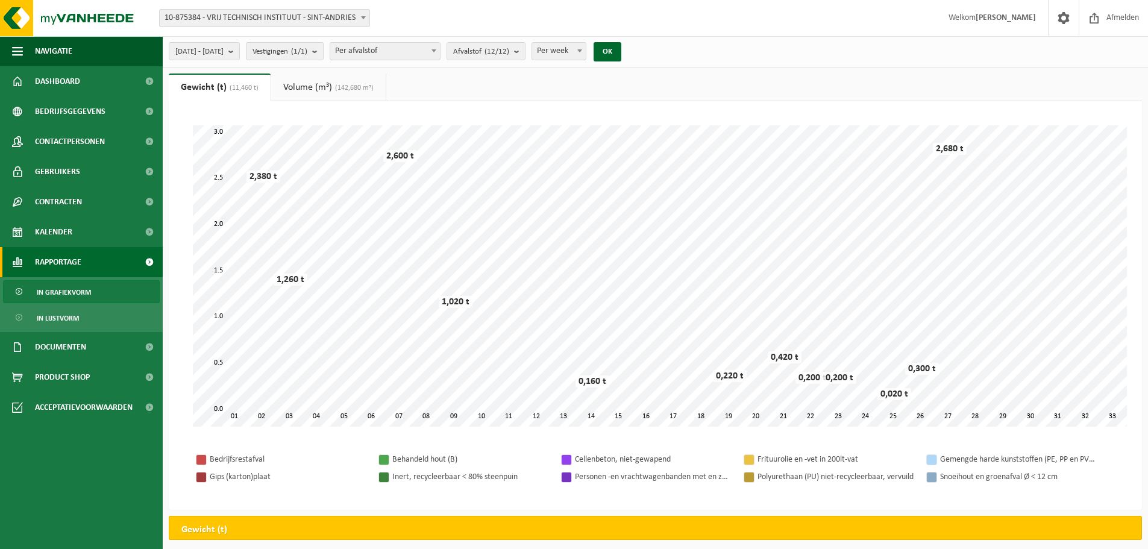
click at [300, 84] on link "Volume (m³) (142,680 m³)" at bounding box center [328, 87] width 114 height 28
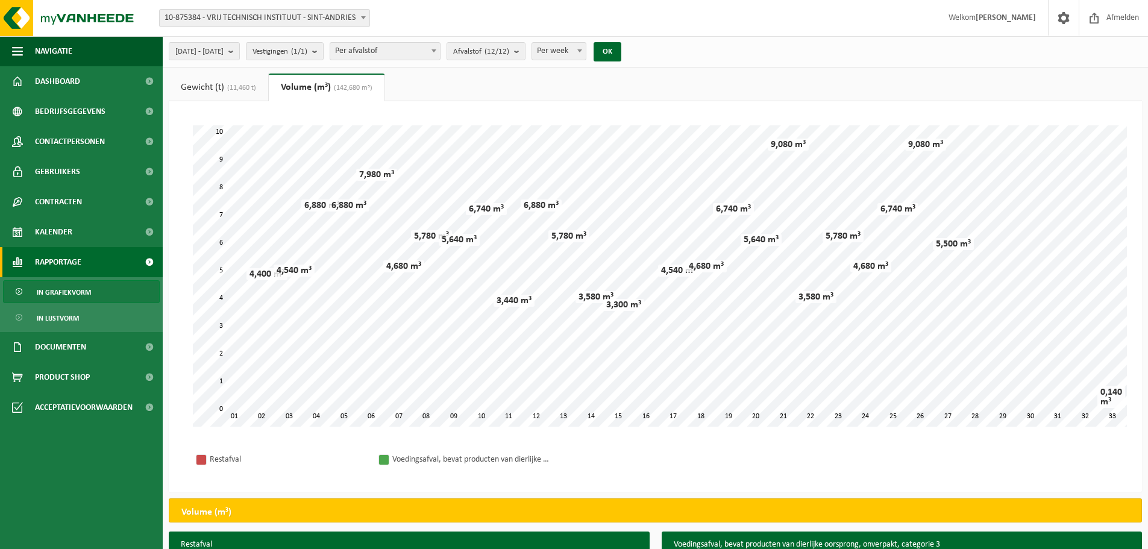
click at [366, 14] on span at bounding box center [363, 18] width 12 height 16
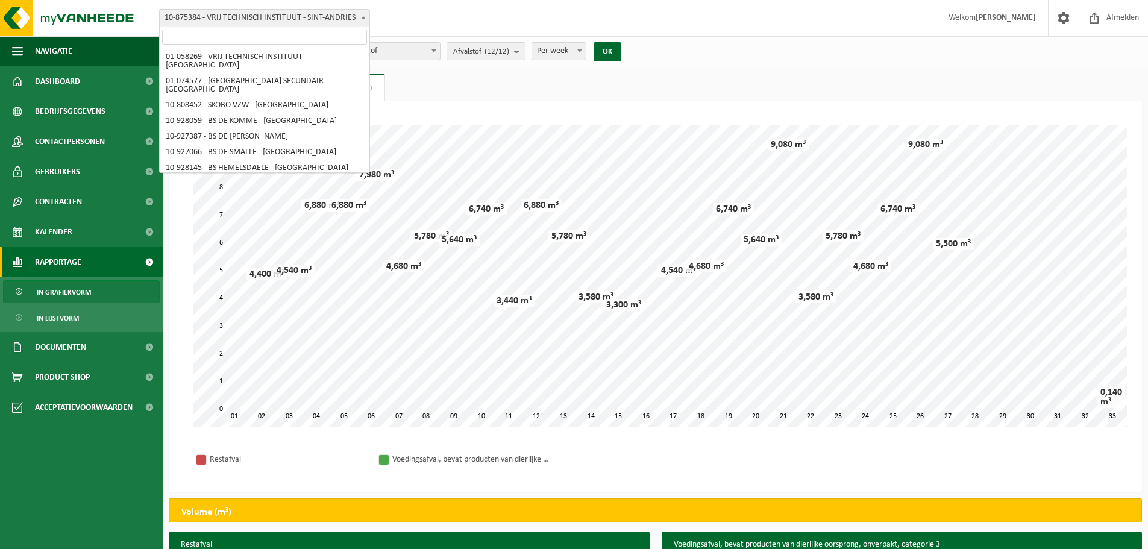
scroll to position [329, 0]
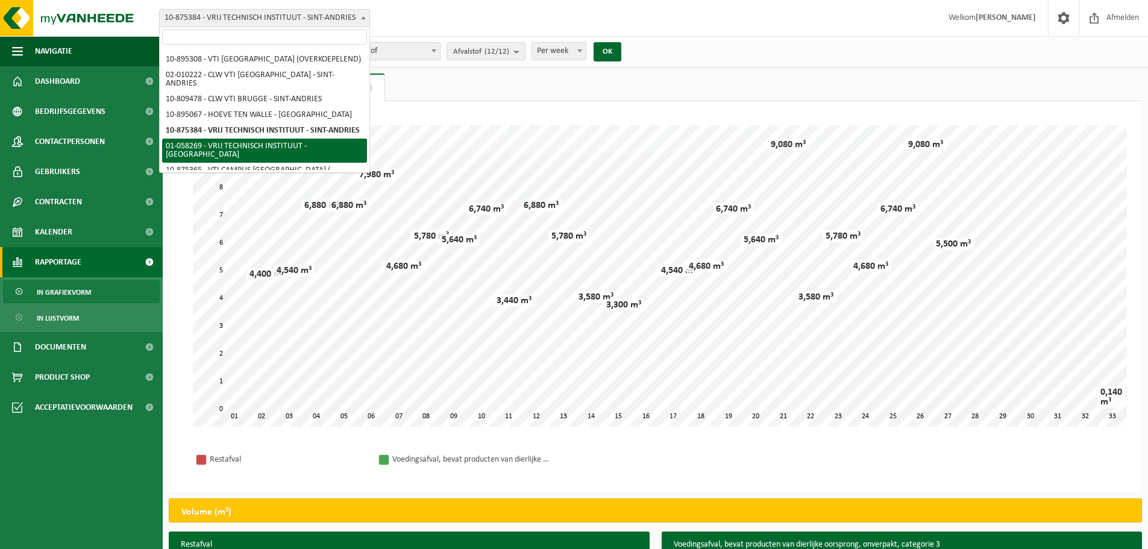
select select "10853"
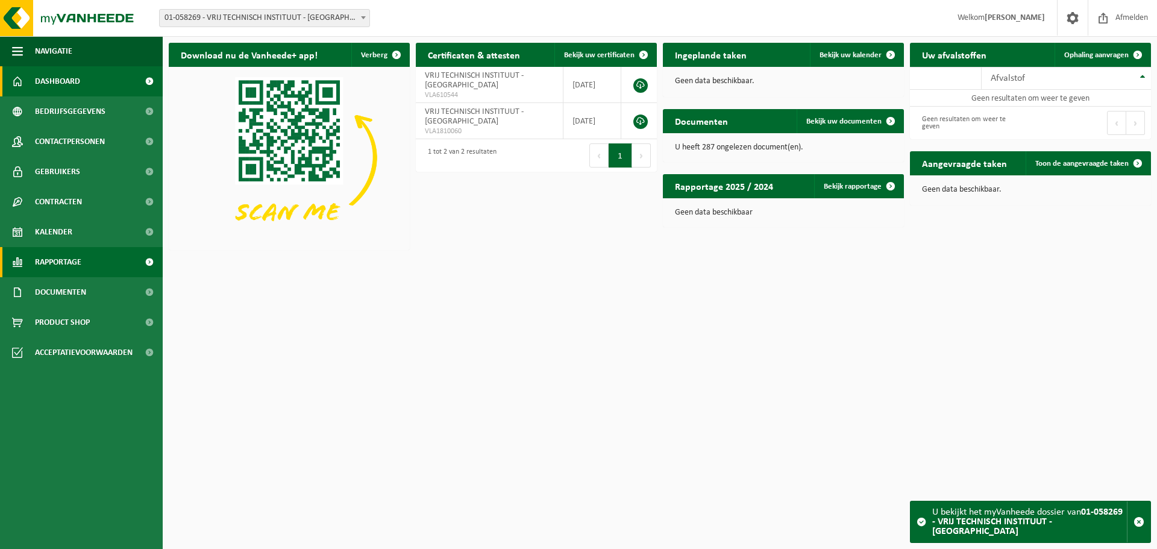
click at [72, 262] on span "Rapportage" at bounding box center [58, 262] width 46 height 30
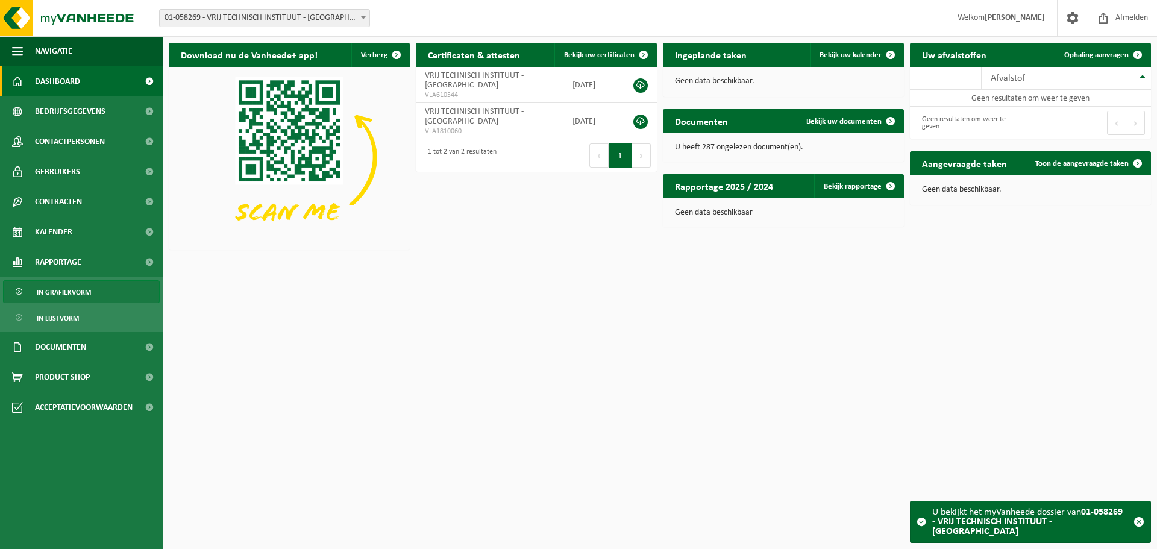
click at [70, 290] on span "In grafiekvorm" at bounding box center [64, 292] width 54 height 23
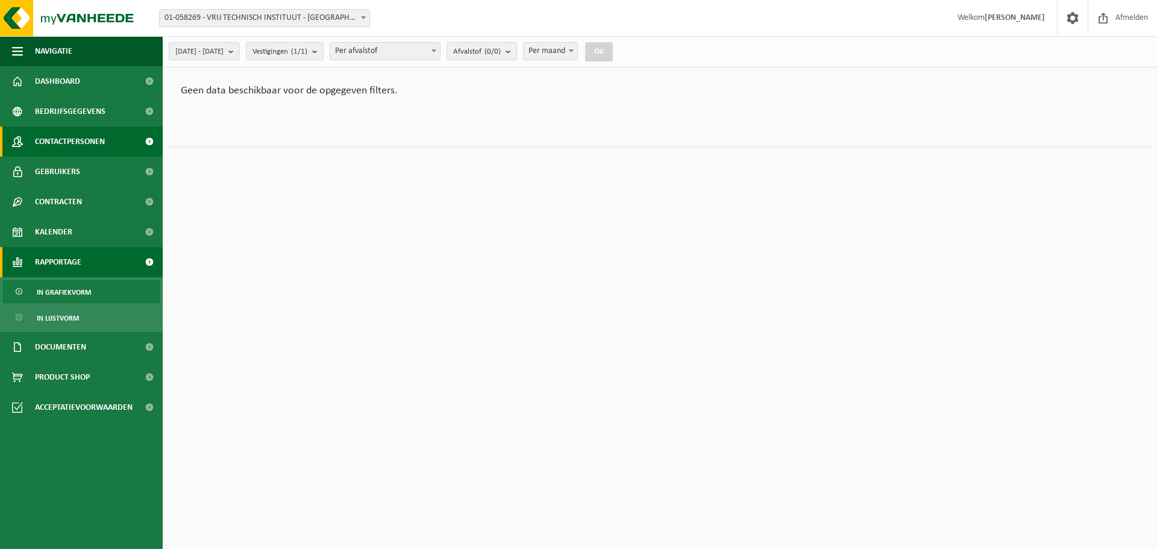
click at [73, 139] on span "Contactpersonen" at bounding box center [70, 142] width 70 height 30
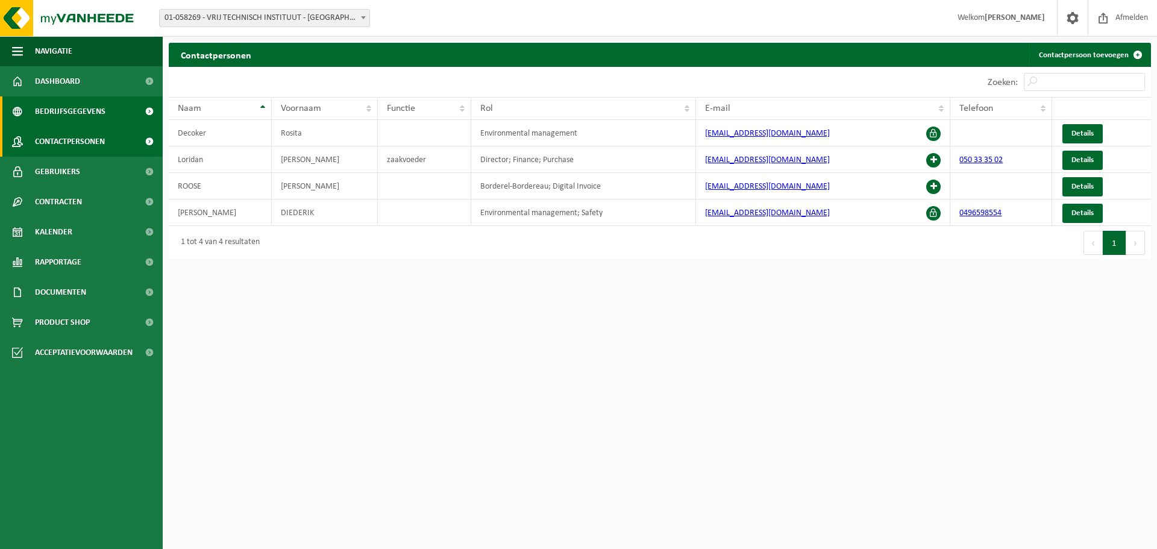
click at [83, 108] on span "Bedrijfsgegevens" at bounding box center [70, 111] width 70 height 30
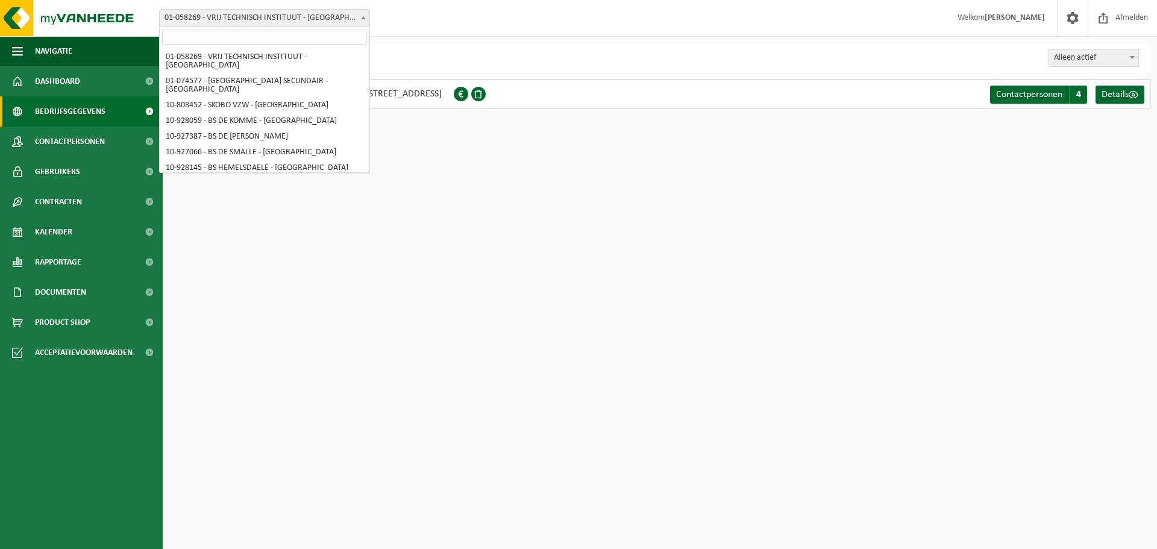
click at [366, 14] on span at bounding box center [363, 18] width 12 height 16
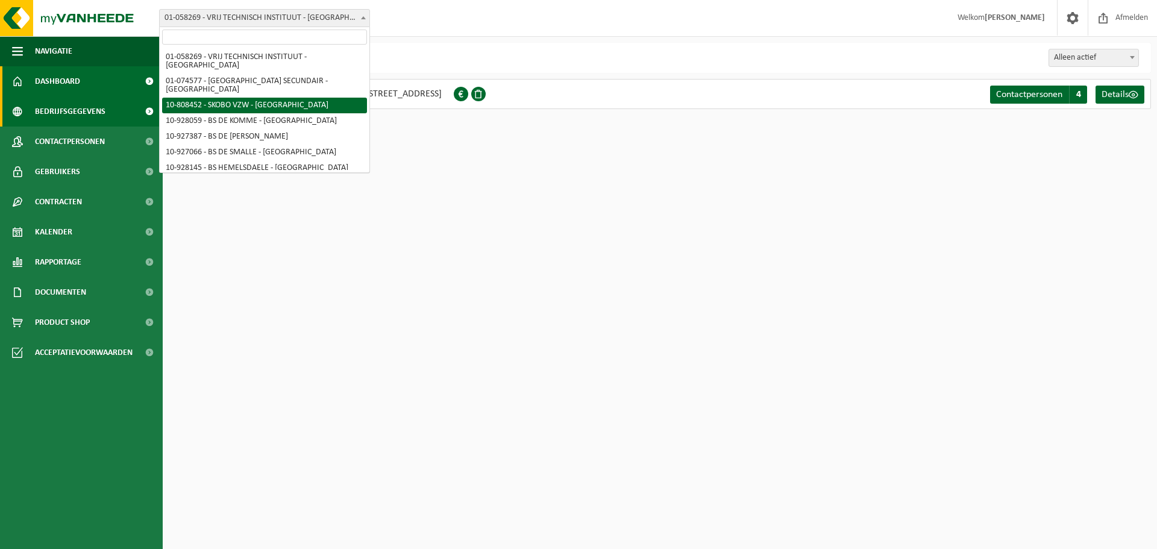
click at [60, 80] on span "Dashboard" at bounding box center [57, 81] width 45 height 30
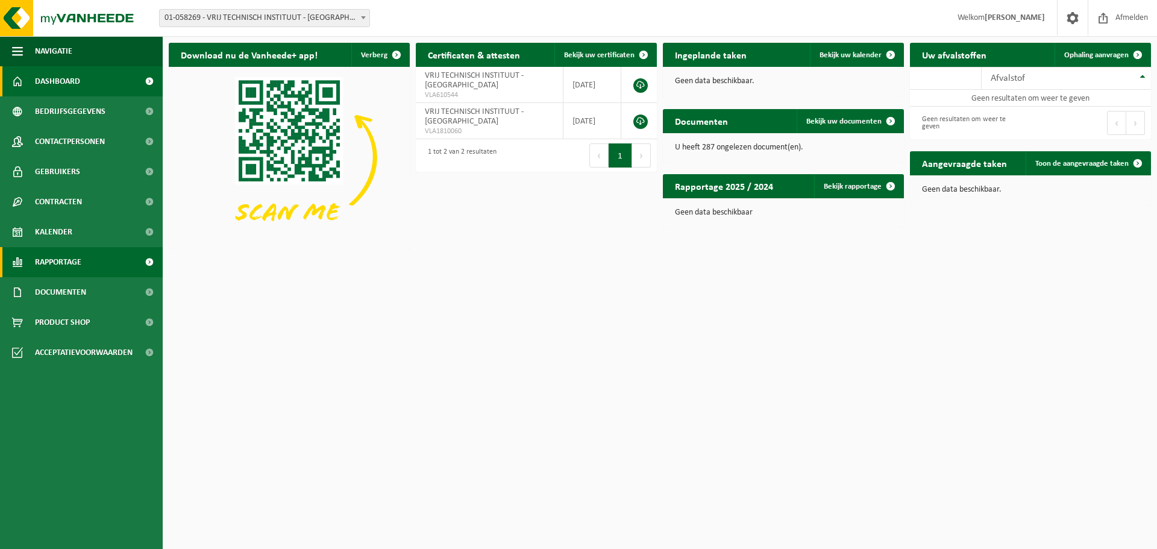
click at [52, 249] on span "Rapportage" at bounding box center [58, 262] width 46 height 30
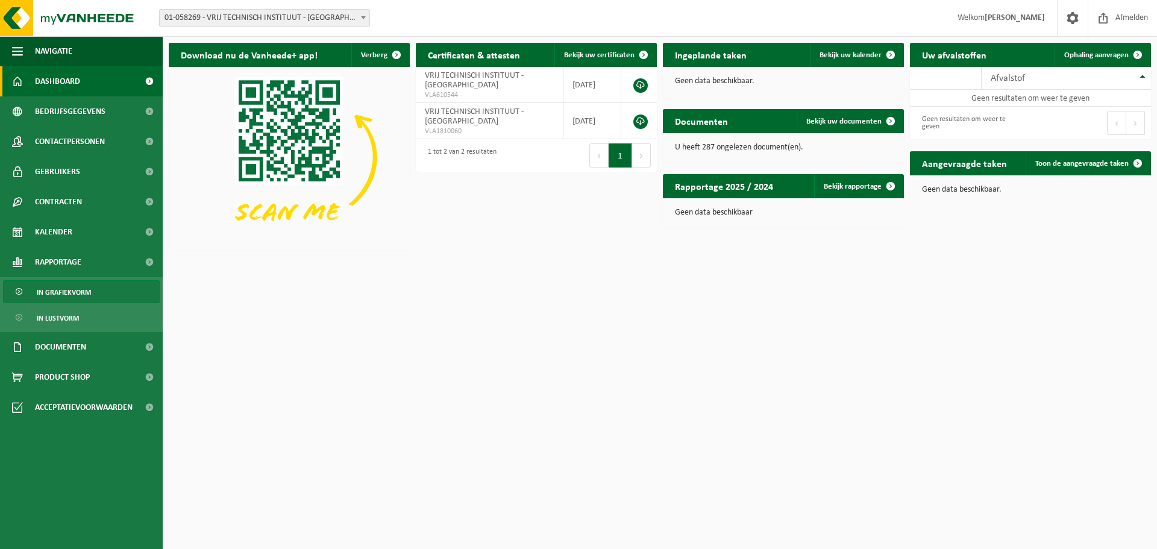
click at [69, 287] on span "In grafiekvorm" at bounding box center [64, 292] width 54 height 23
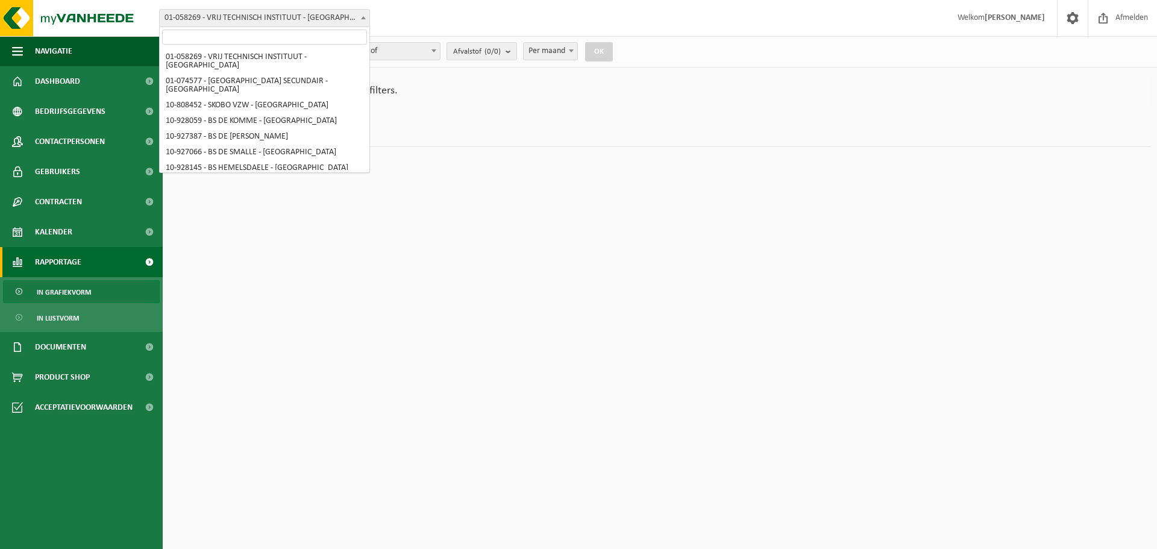
click at [363, 19] on b at bounding box center [363, 17] width 5 height 3
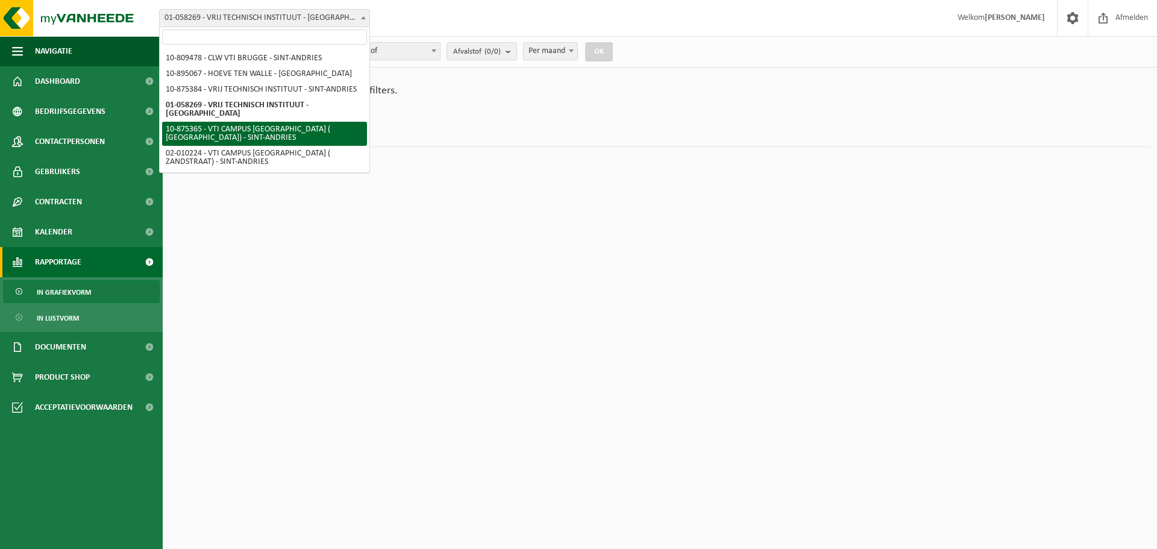
select select "107047"
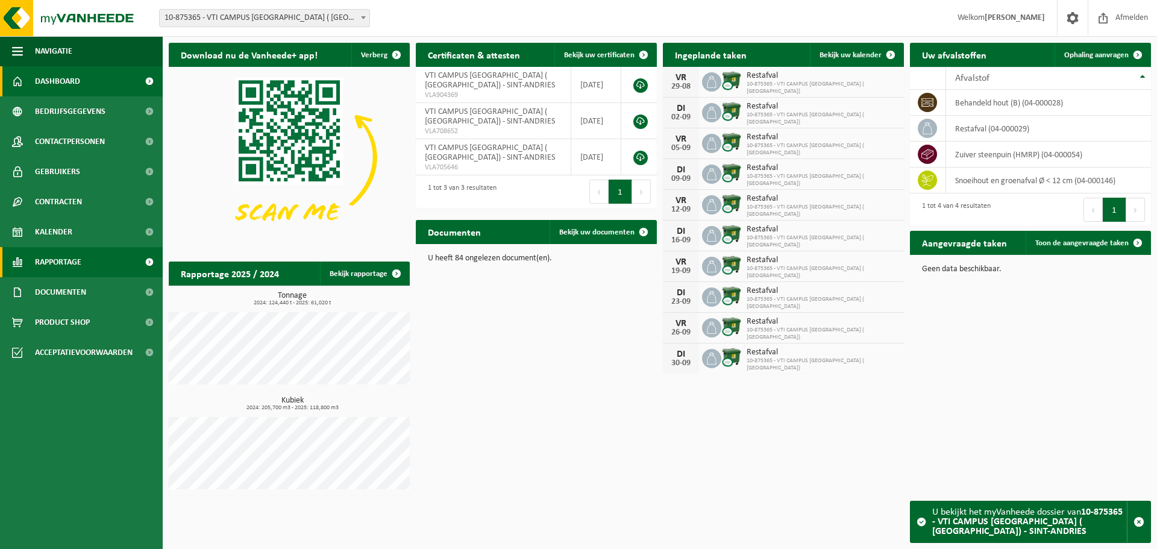
click at [74, 266] on span "Rapportage" at bounding box center [58, 262] width 46 height 30
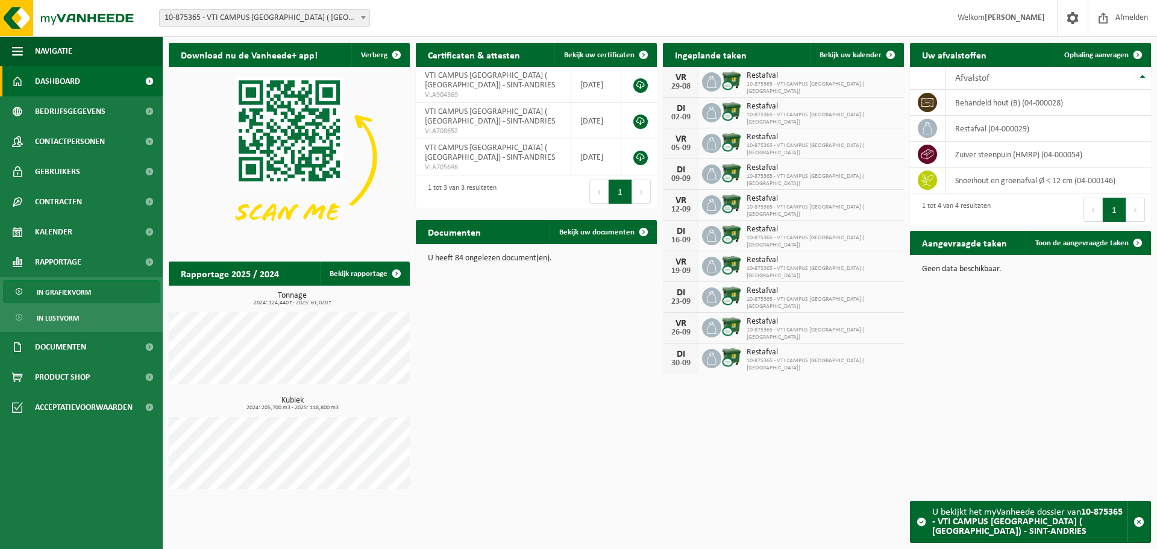
click at [92, 292] on link "In grafiekvorm" at bounding box center [81, 291] width 157 height 23
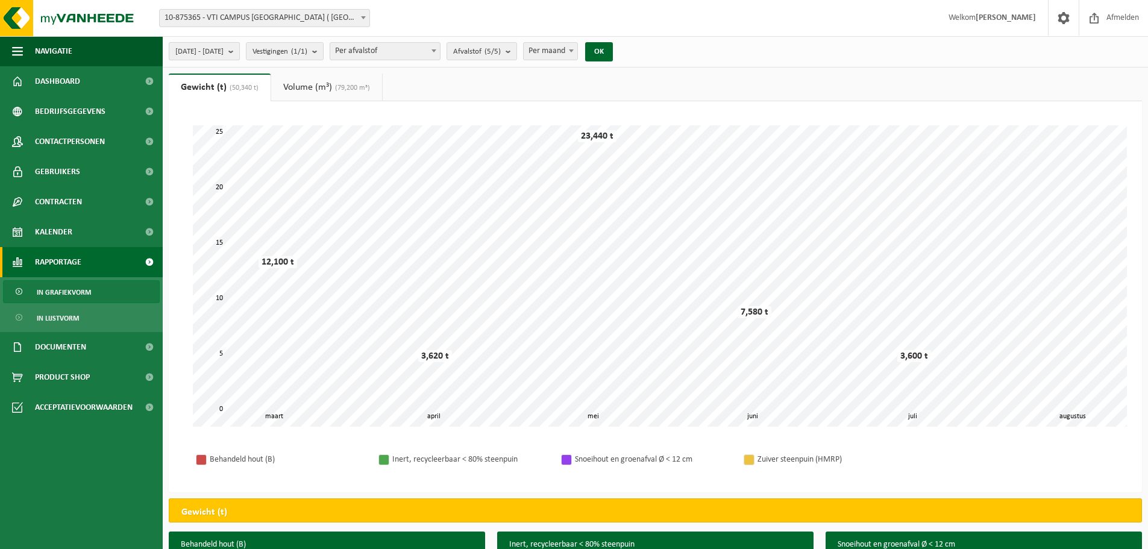
click at [239, 47] on b "submit" at bounding box center [233, 51] width 11 height 17
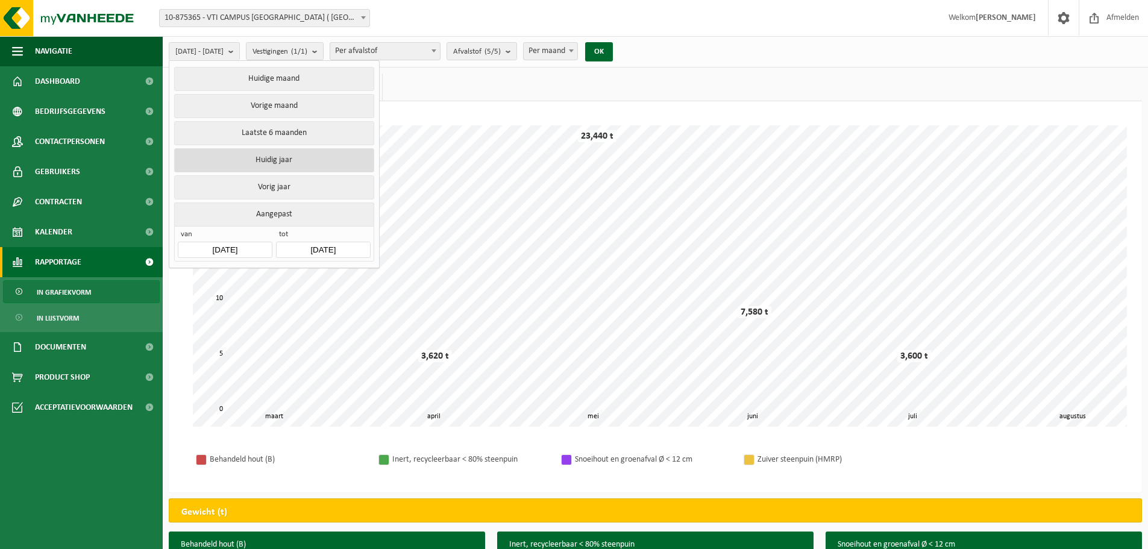
click at [258, 155] on button "Huidig jaar" at bounding box center [273, 160] width 199 height 24
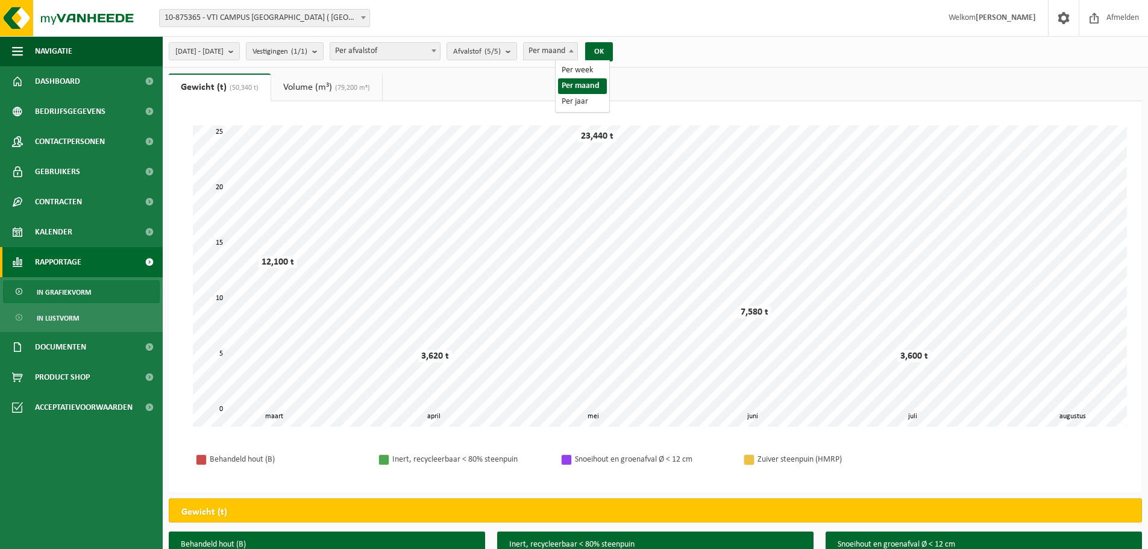
click at [577, 51] on span at bounding box center [571, 51] width 12 height 16
select select "1"
click at [613, 51] on button "OK" at bounding box center [599, 51] width 28 height 19
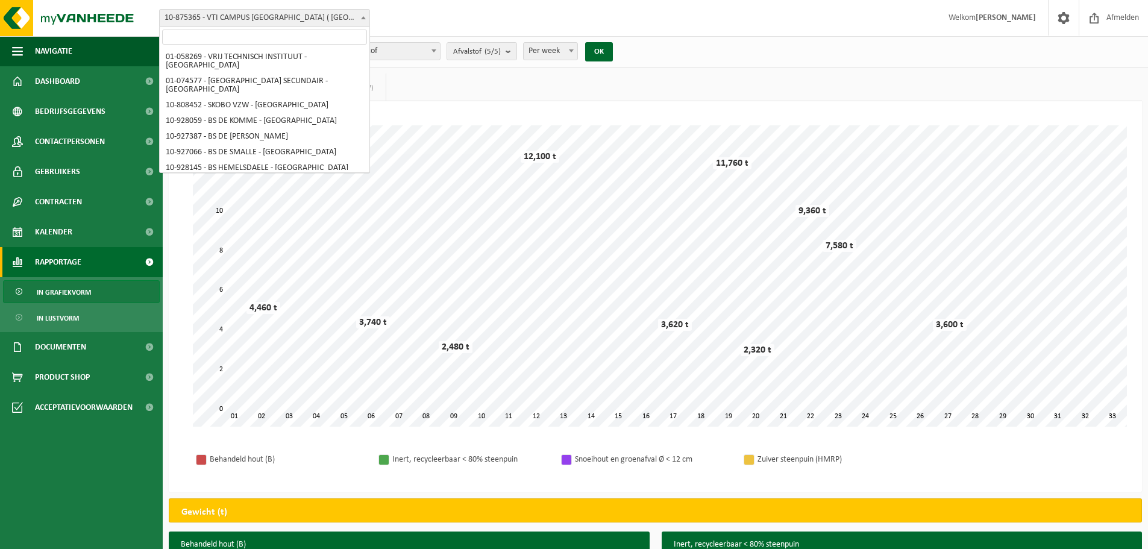
click at [366, 17] on span at bounding box center [363, 18] width 12 height 16
select select "36592"
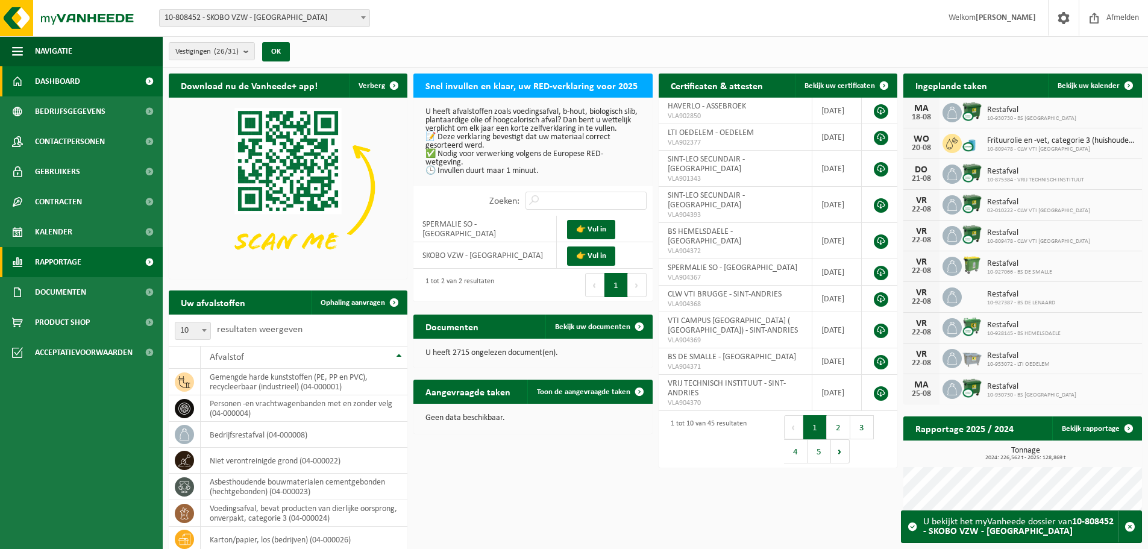
click at [149, 261] on span at bounding box center [149, 262] width 27 height 30
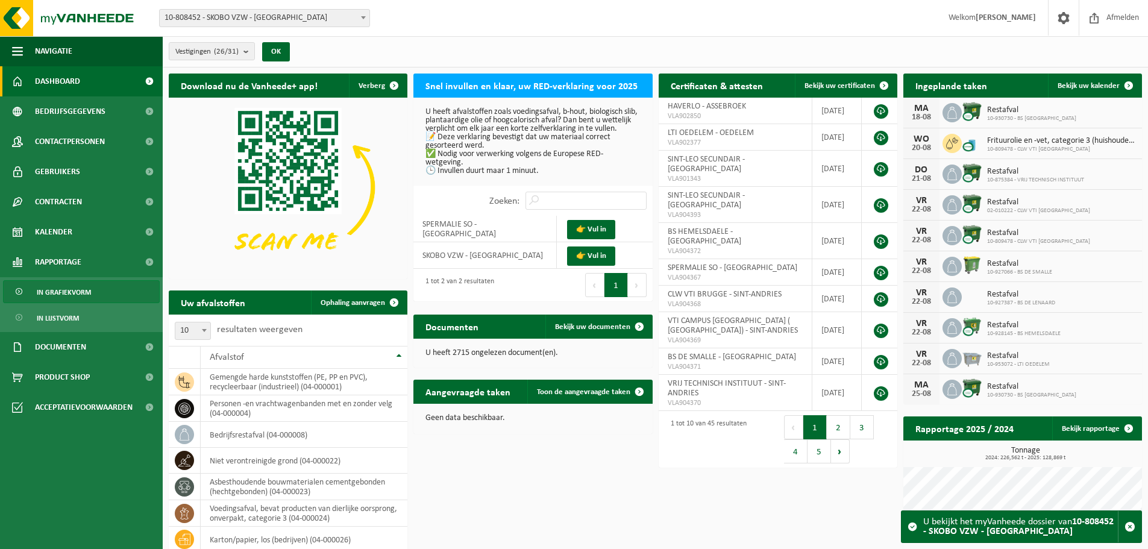
click at [81, 287] on span "In grafiekvorm" at bounding box center [64, 292] width 54 height 23
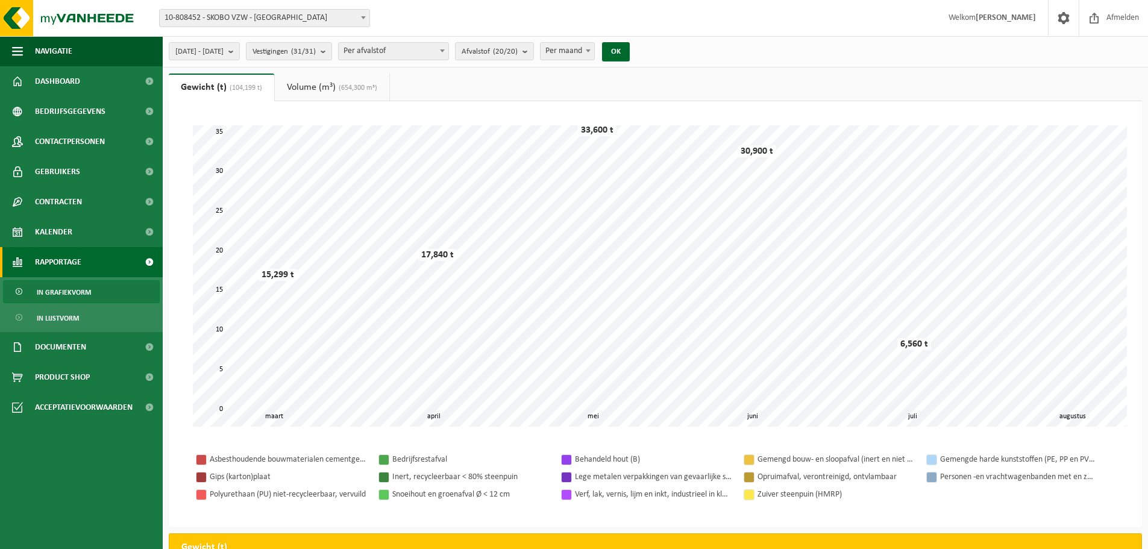
click at [590, 52] on b at bounding box center [588, 50] width 5 height 3
select select "3"
click at [239, 51] on b "submit" at bounding box center [233, 51] width 11 height 17
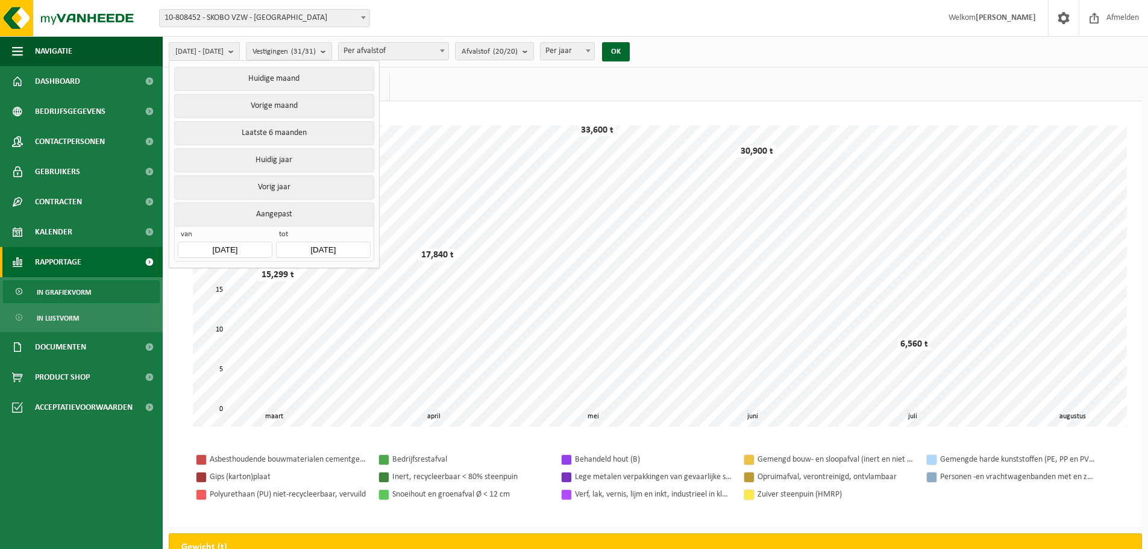
click at [264, 209] on button "Aangepast" at bounding box center [273, 213] width 199 height 23
click at [222, 244] on input "[DATE]" at bounding box center [225, 250] width 94 height 16
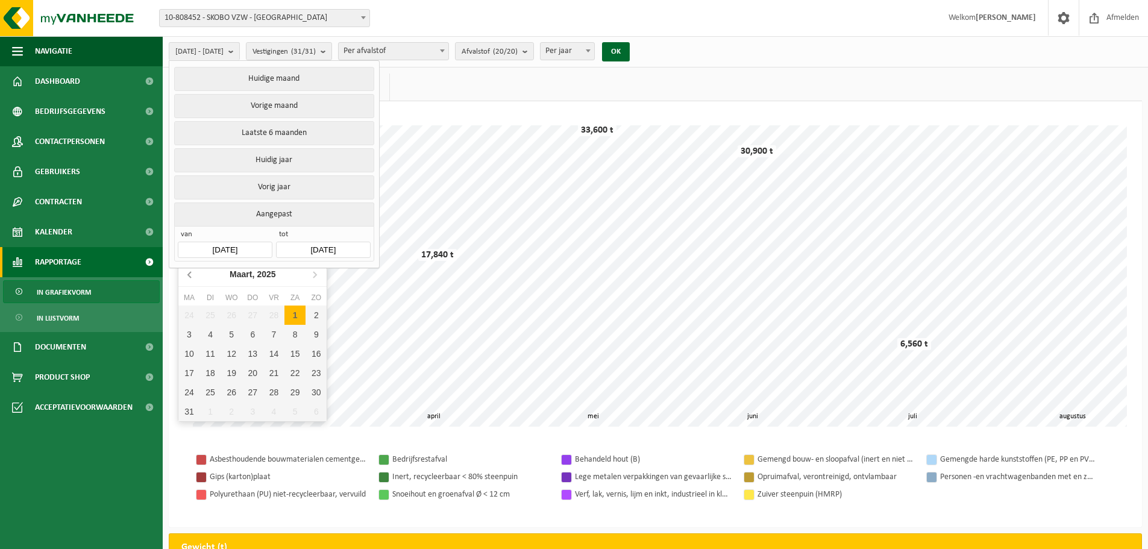
click at [188, 273] on icon at bounding box center [190, 273] width 19 height 19
click at [189, 272] on icon at bounding box center [190, 273] width 19 height 19
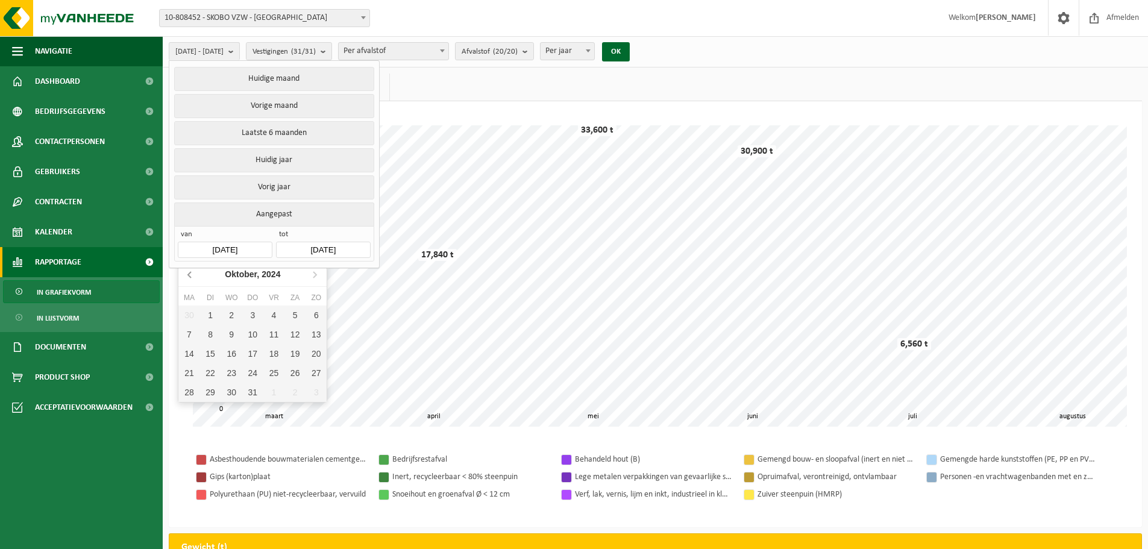
click at [189, 272] on icon at bounding box center [190, 273] width 19 height 19
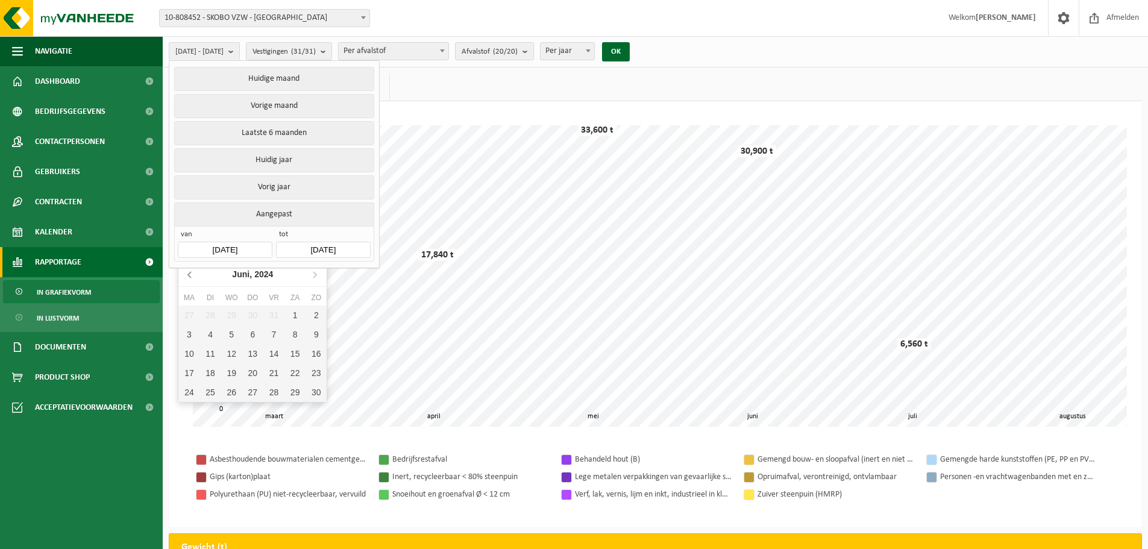
click at [189, 272] on icon at bounding box center [190, 273] width 19 height 19
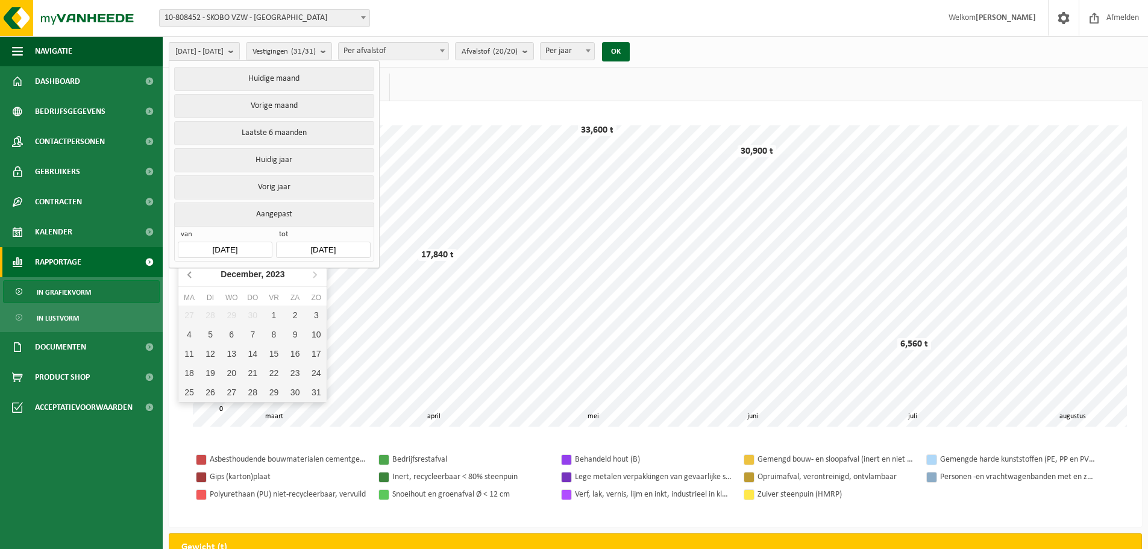
click at [189, 272] on icon at bounding box center [190, 273] width 19 height 19
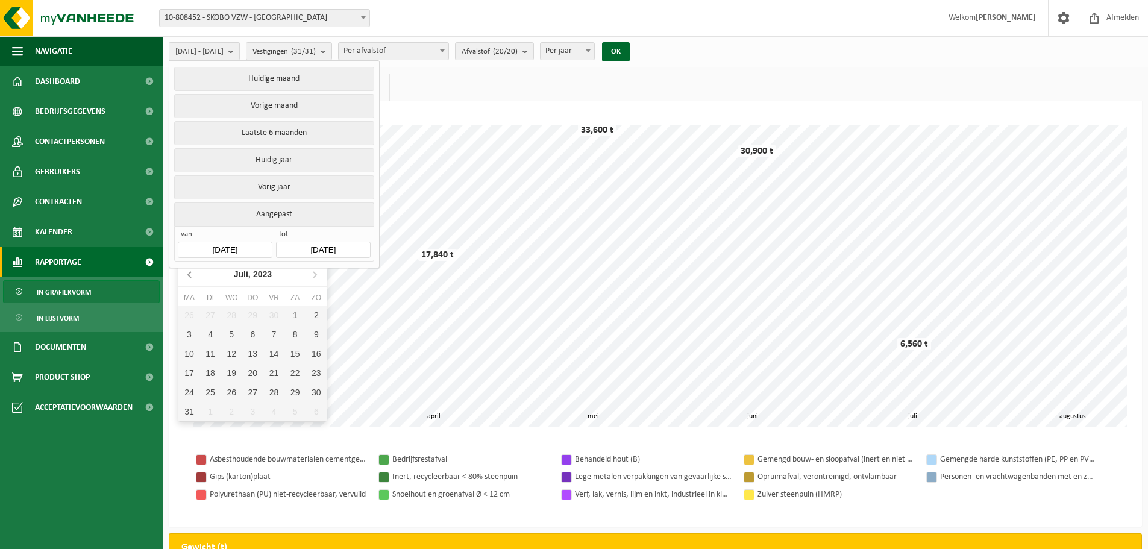
click at [189, 272] on icon at bounding box center [190, 273] width 19 height 19
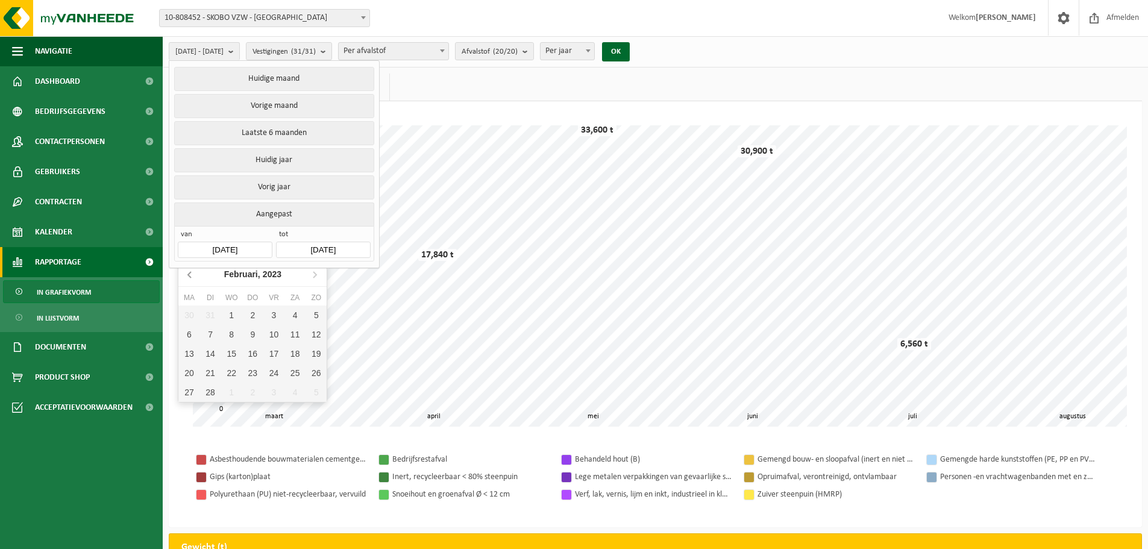
click at [189, 272] on icon at bounding box center [190, 273] width 19 height 19
click at [309, 274] on icon at bounding box center [314, 273] width 19 height 19
click at [313, 317] on div "1" at bounding box center [315, 314] width 21 height 19
type input "[DATE]"
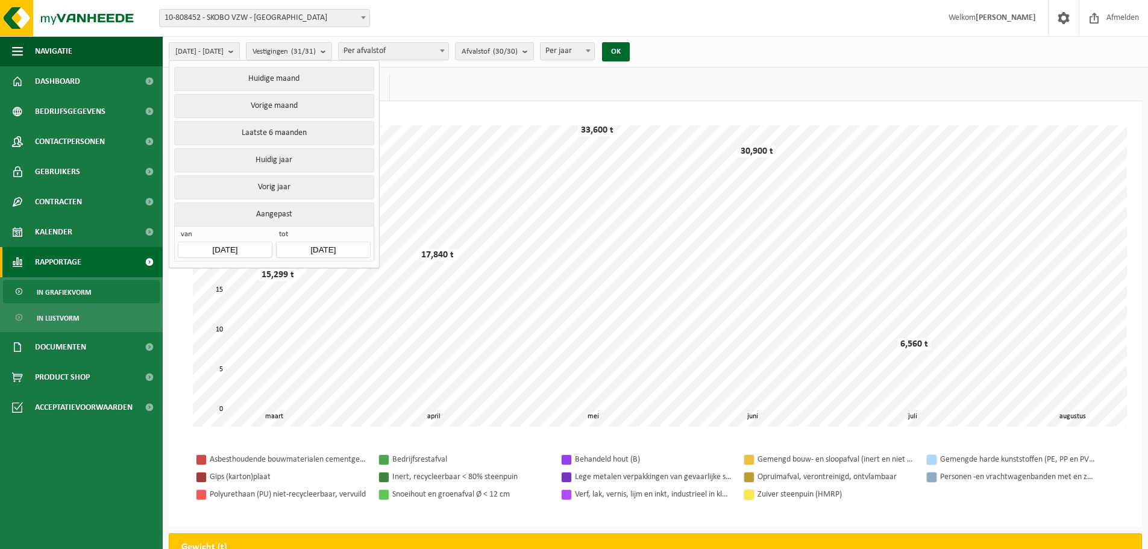
click at [352, 245] on input "[DATE]" at bounding box center [323, 250] width 94 height 16
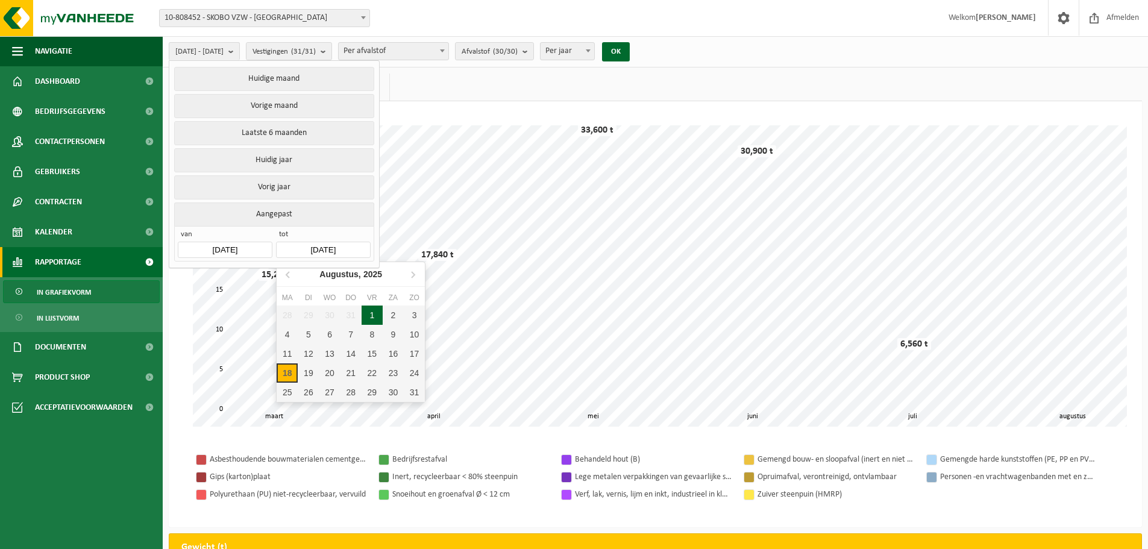
click at [369, 309] on div "1" at bounding box center [371, 314] width 21 height 19
type input "[DATE]"
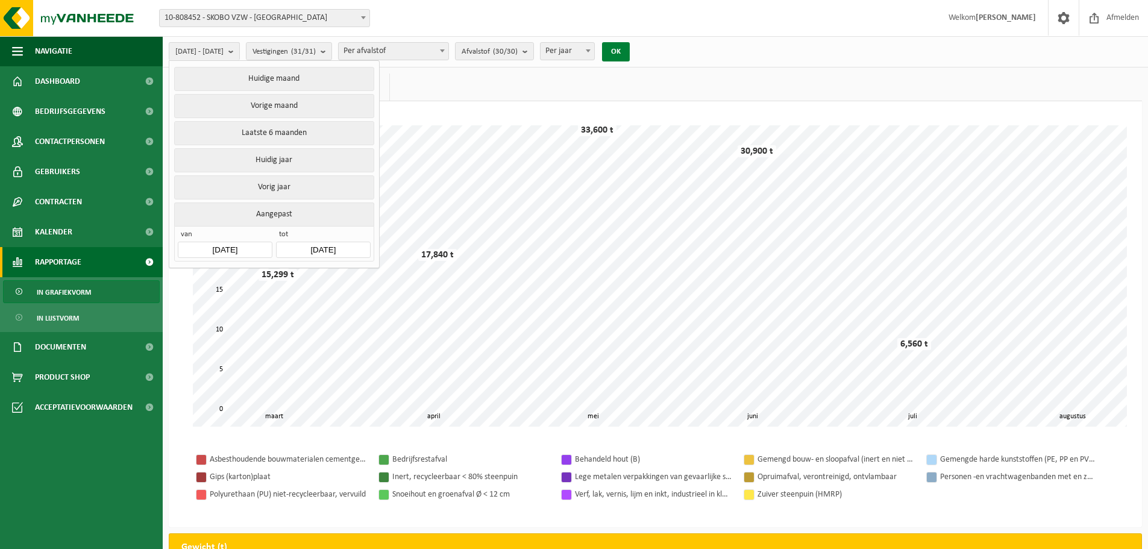
click at [629, 51] on button "OK" at bounding box center [616, 51] width 28 height 19
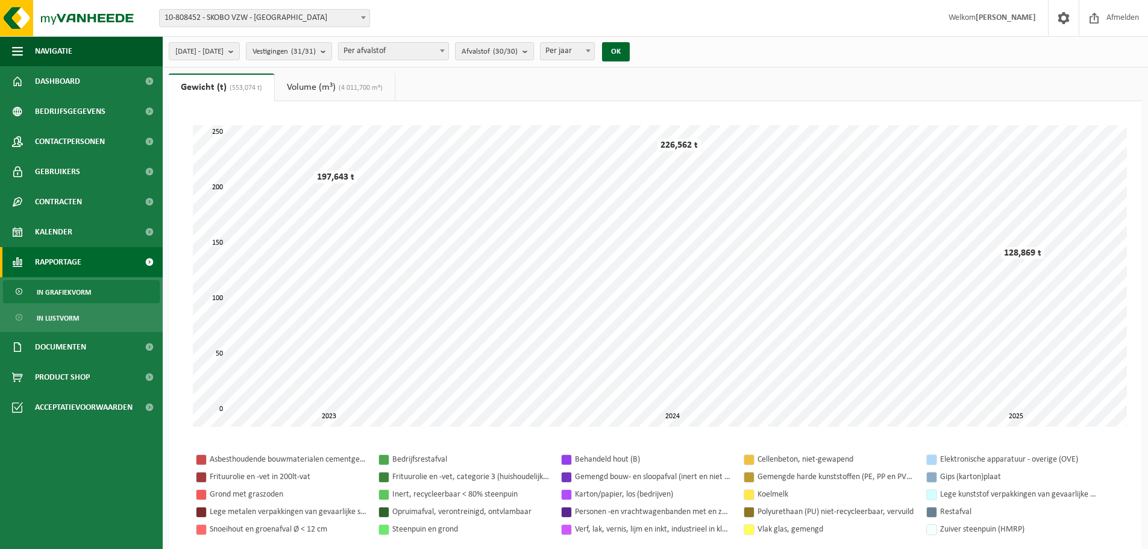
click at [311, 89] on link "Volume (m³) (4 011,700 m³)" at bounding box center [335, 87] width 120 height 28
